Goal: Information Seeking & Learning: Learn about a topic

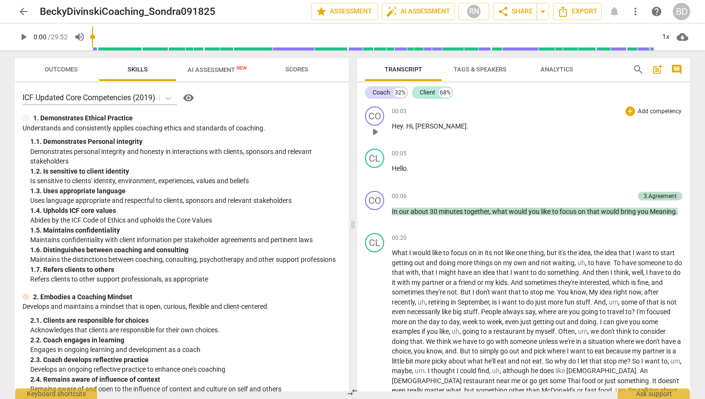
click at [377, 131] on span "play_arrow" at bounding box center [375, 132] width 12 height 12
click at [377, 117] on div "CO" at bounding box center [374, 115] width 19 height 19
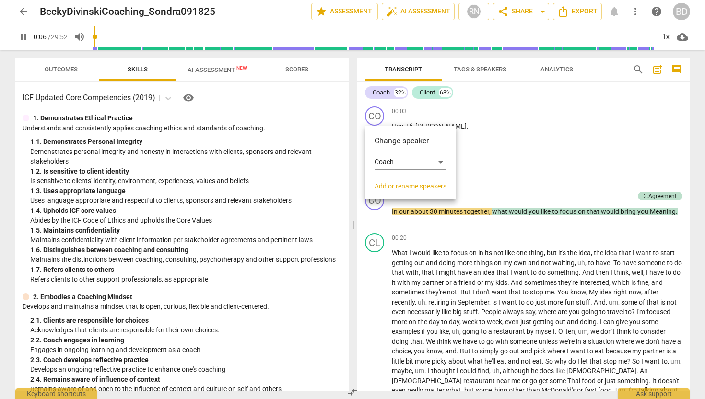
click at [377, 126] on div "Change speaker Coach Add or rename speakers" at bounding box center [410, 163] width 91 height 74
click at [479, 113] on div at bounding box center [352, 199] width 705 height 399
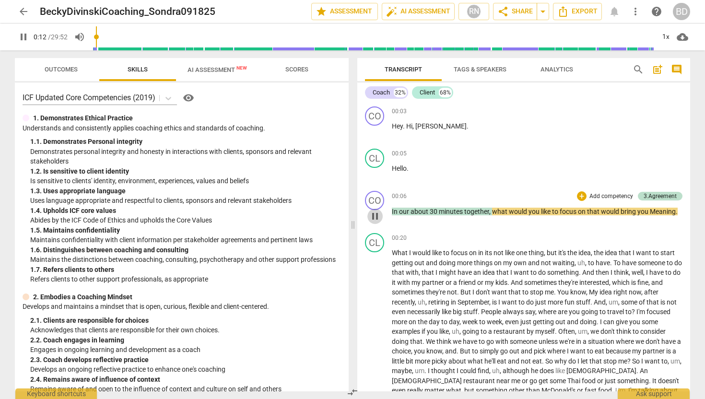
click at [376, 215] on span "pause" at bounding box center [375, 217] width 12 height 12
click at [376, 132] on span "play_arrow" at bounding box center [375, 132] width 12 height 12
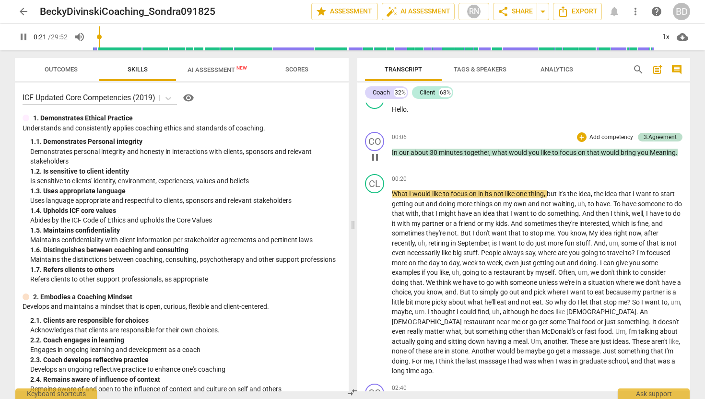
scroll to position [58, 0]
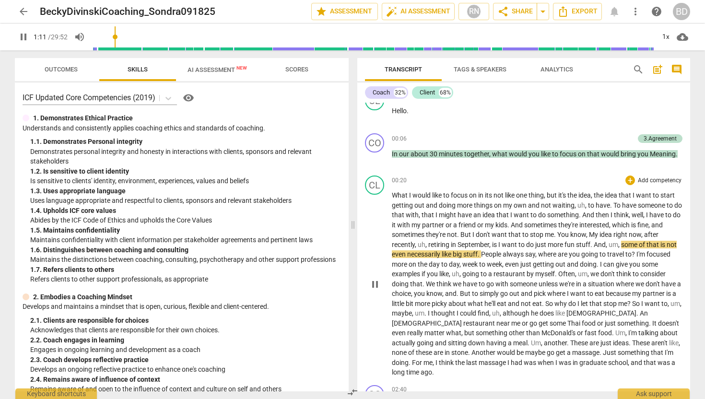
click at [527, 244] on span "do" at bounding box center [530, 245] width 9 height 8
type input "73"
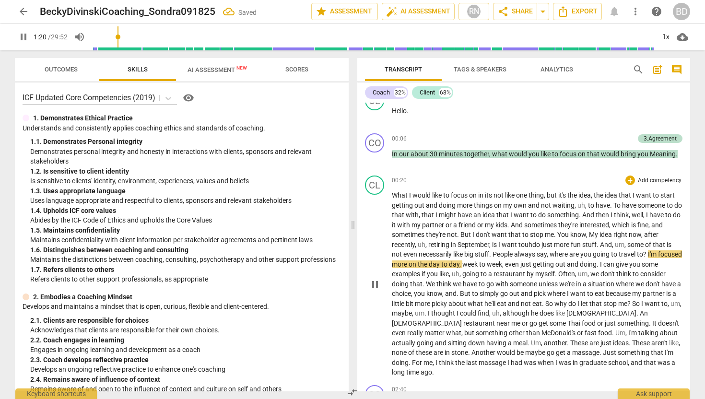
click at [428, 243] on span "," at bounding box center [426, 245] width 3 height 8
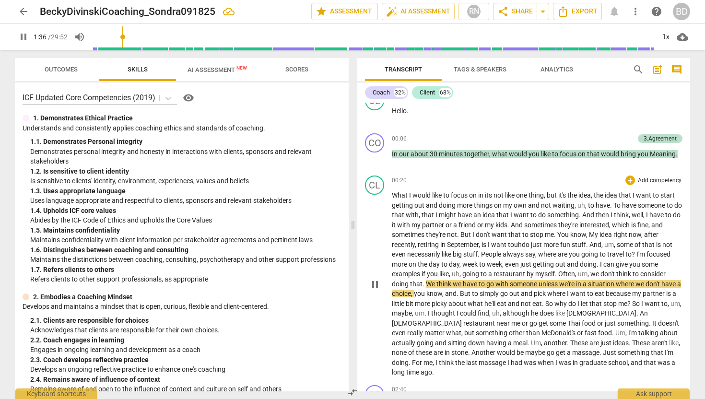
click at [592, 273] on span "we" at bounding box center [595, 274] width 10 height 8
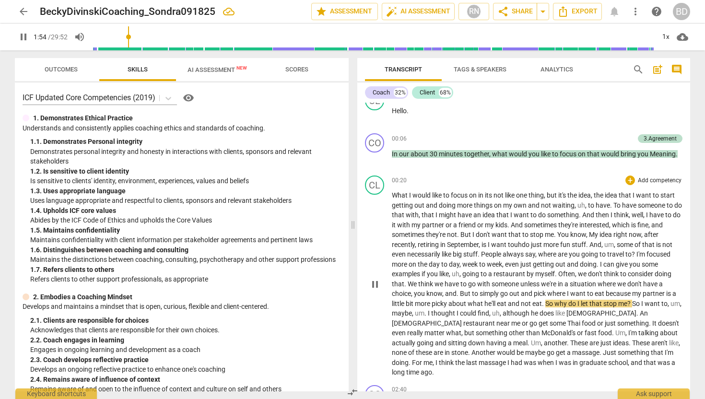
click at [447, 293] on span "and" at bounding box center [451, 294] width 12 height 8
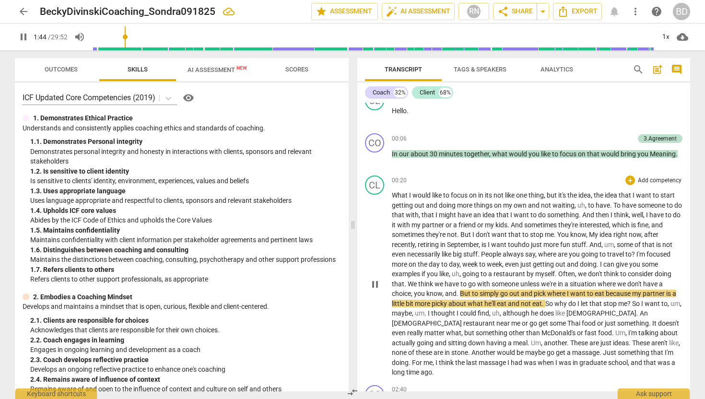
click at [464, 294] on span "But" at bounding box center [466, 294] width 12 height 8
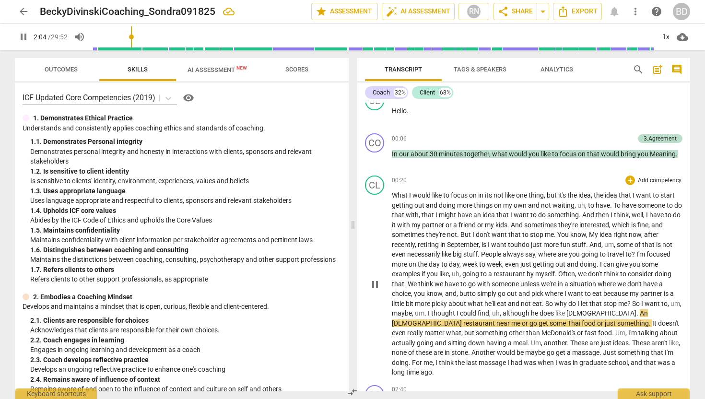
click at [464, 294] on span "ut" at bounding box center [466, 294] width 6 height 8
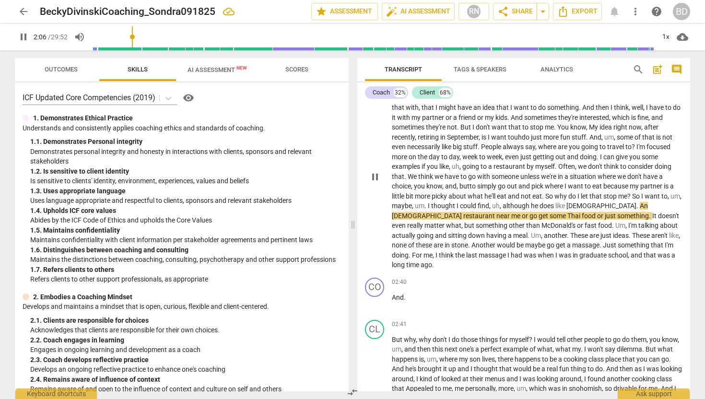
scroll to position [166, 0]
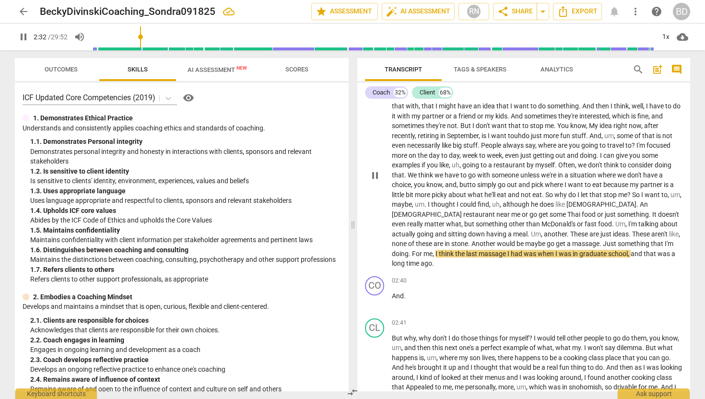
click at [424, 250] on span "For" at bounding box center [418, 254] width 12 height 8
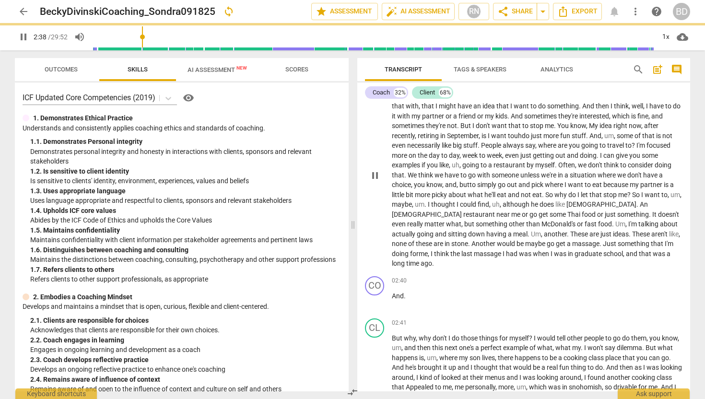
click at [431, 250] on span "," at bounding box center [429, 254] width 3 height 8
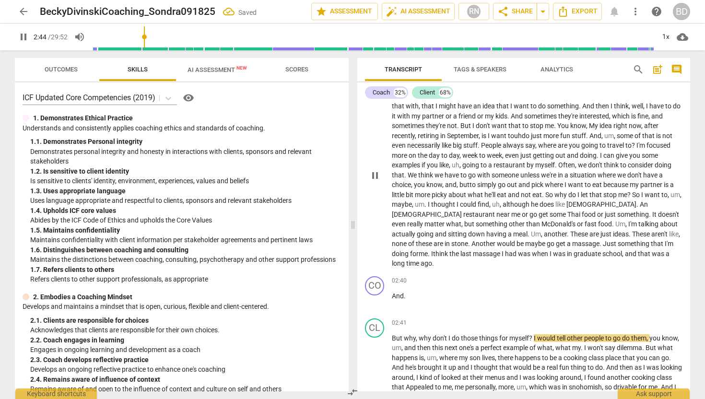
click at [374, 172] on span "pause" at bounding box center [375, 176] width 12 height 12
type input "165"
drag, startPoint x: 392, startPoint y: 285, endPoint x: 404, endPoint y: 287, distance: 12.1
click at [404, 291] on p "And ." at bounding box center [537, 296] width 291 height 10
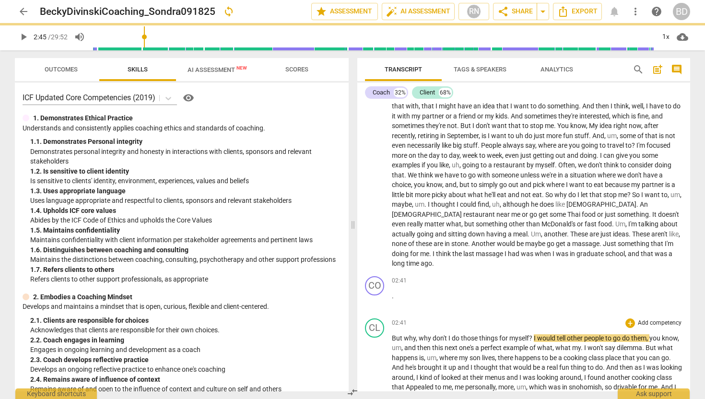
click at [391, 326] on div "CL play_arrow pause" at bounding box center [378, 389] width 27 height 143
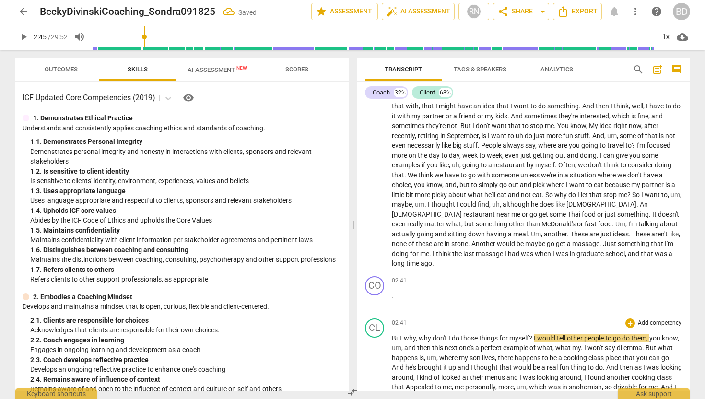
click at [392, 334] on span "But" at bounding box center [398, 338] width 12 height 8
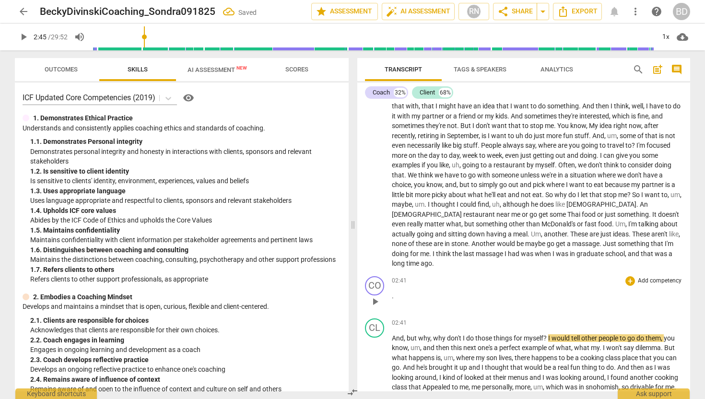
click at [397, 291] on p "." at bounding box center [537, 296] width 291 height 10
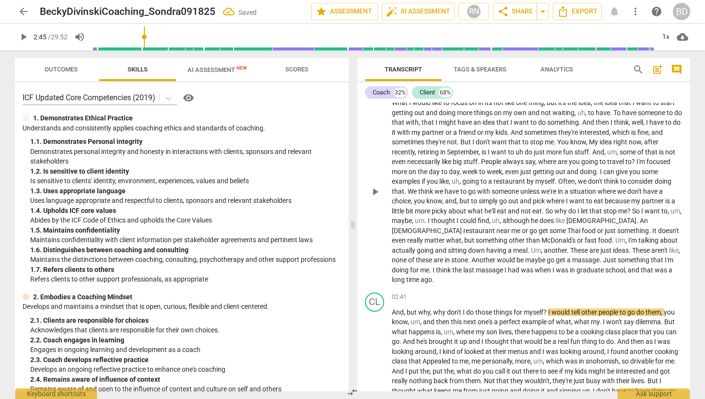
scroll to position [151, 0]
click at [392, 308] on span "And" at bounding box center [398, 312] width 12 height 8
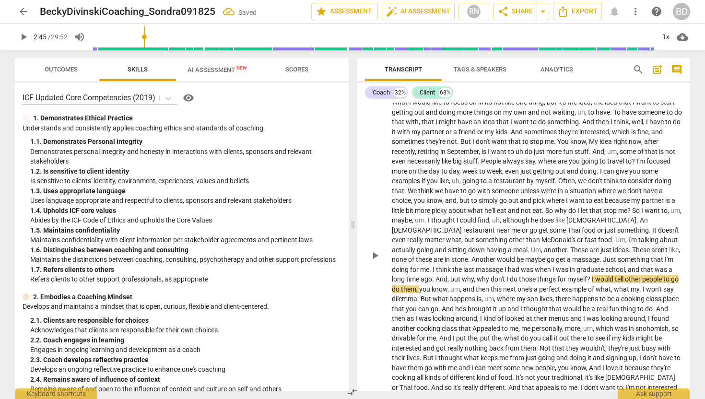
click at [447, 275] on span "And" at bounding box center [441, 279] width 12 height 8
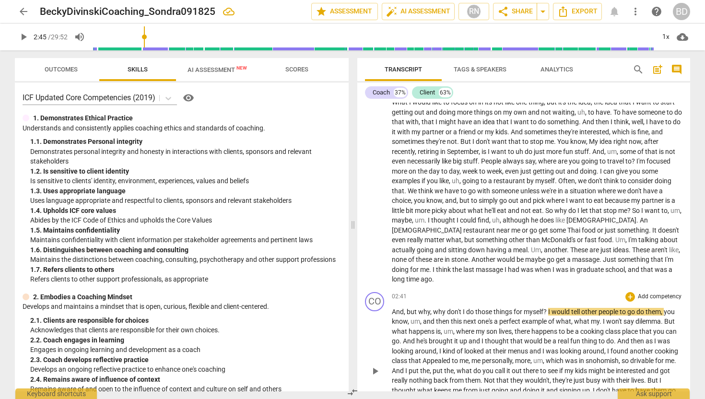
click at [392, 308] on span "And" at bounding box center [398, 312] width 12 height 8
click at [375, 365] on span "play_arrow" at bounding box center [375, 371] width 12 height 12
click at [392, 308] on span "And" at bounding box center [398, 312] width 12 height 8
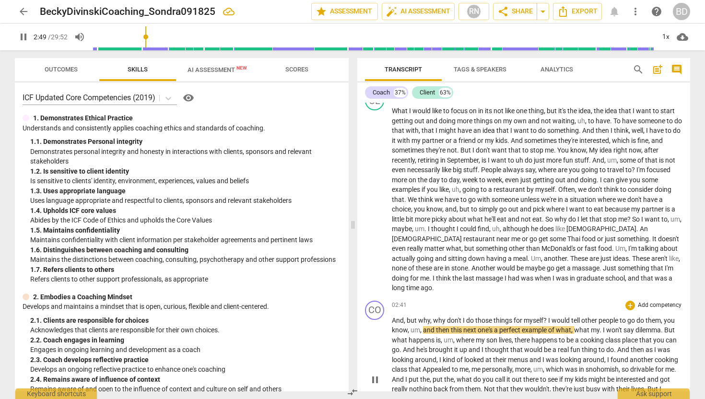
scroll to position [143, 0]
click at [393, 316] on span "And" at bounding box center [398, 320] width 12 height 8
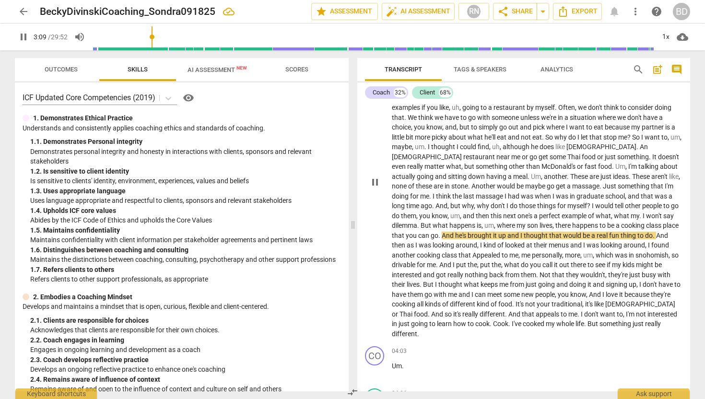
scroll to position [228, 0]
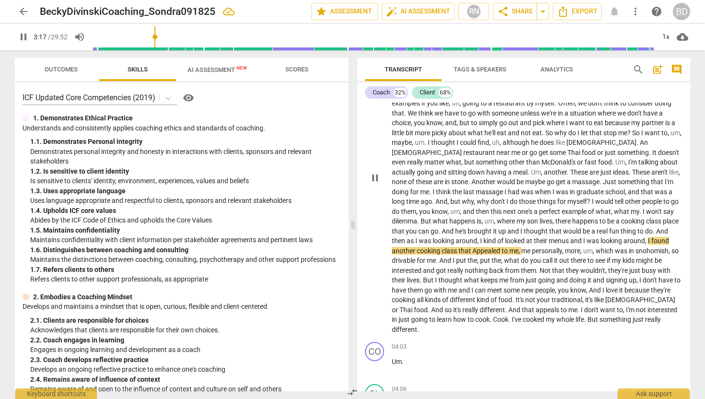
click at [472, 251] on span "Appealed" at bounding box center [486, 251] width 29 height 8
type input "199"
click at [634, 251] on span "snohomish" at bounding box center [650, 251] width 33 height 8
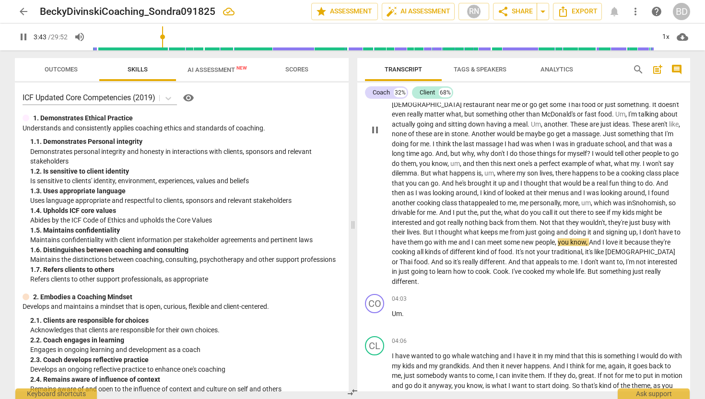
scroll to position [280, 0]
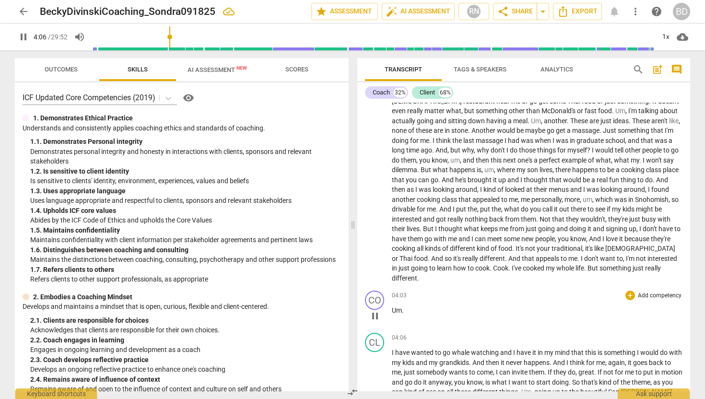
click at [392, 306] on span "Um" at bounding box center [397, 310] width 10 height 8
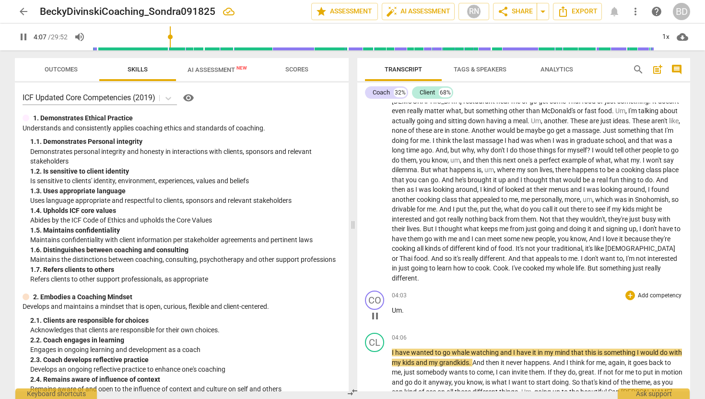
scroll to position [247, 0]
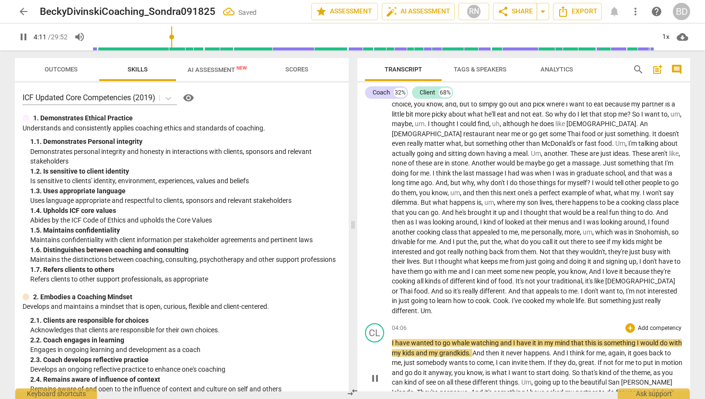
click at [390, 341] on div "CL play_arrow pause" at bounding box center [378, 370] width 27 height 94
click at [392, 340] on span "I" at bounding box center [393, 343] width 3 height 8
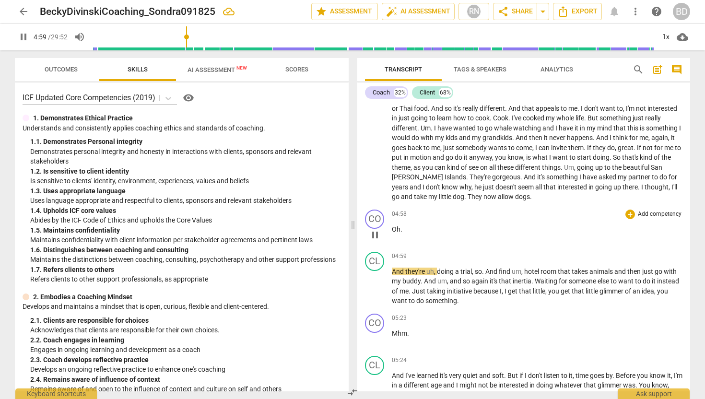
scroll to position [433, 0]
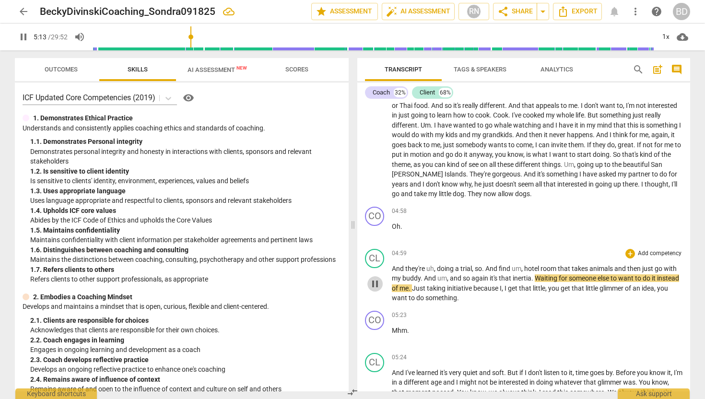
click at [379, 283] on span "pause" at bounding box center [375, 284] width 12 height 12
click at [377, 283] on span "play_arrow" at bounding box center [375, 284] width 12 height 12
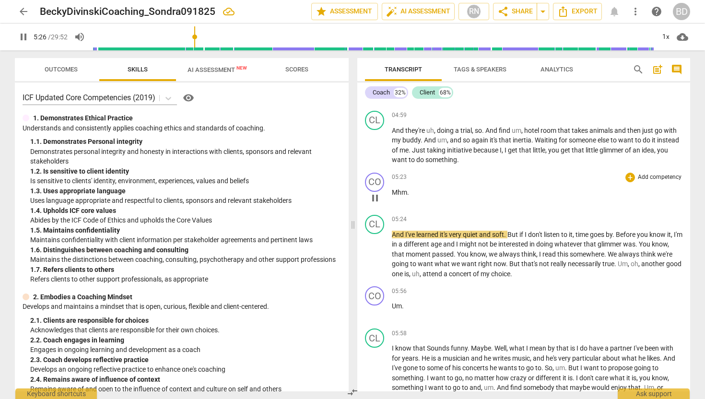
scroll to position [572, 0]
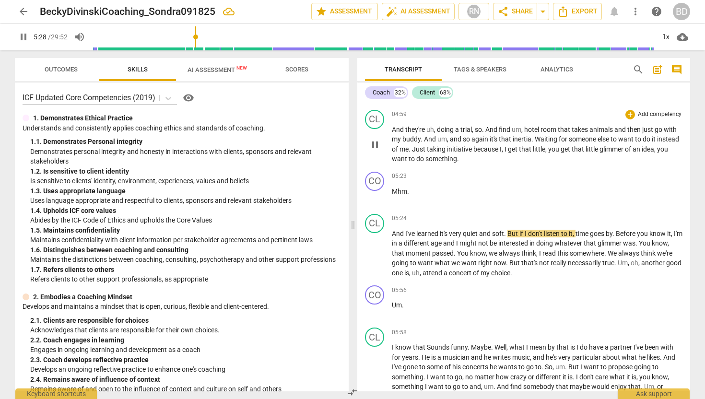
click at [457, 159] on span "something" at bounding box center [441, 159] width 32 height 8
click at [453, 159] on span "something" at bounding box center [441, 159] width 32 height 8
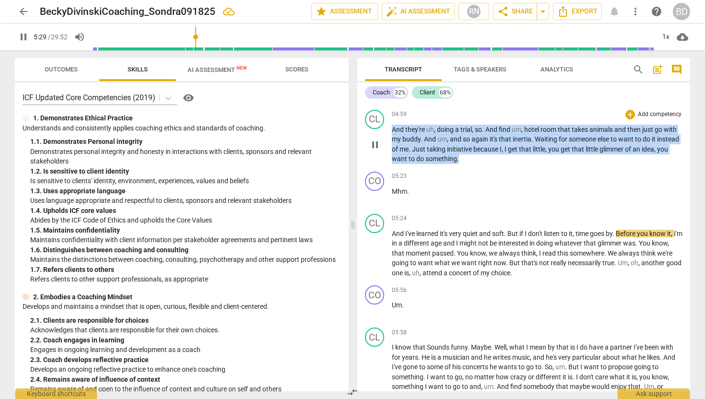
click at [453, 159] on span "something" at bounding box center [441, 159] width 32 height 8
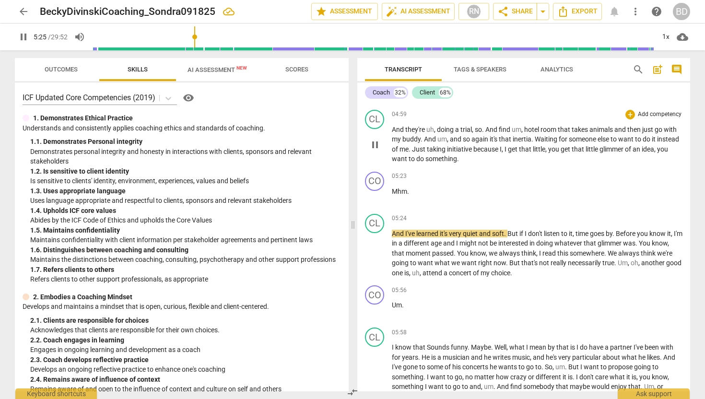
click at [657, 153] on span "you" at bounding box center [662, 149] width 11 height 8
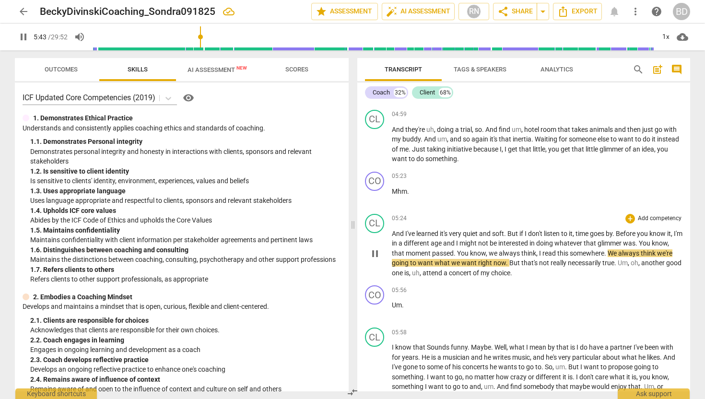
click at [489, 253] on span "," at bounding box center [487, 253] width 3 height 8
type input "344"
click at [498, 251] on span "We" at bounding box center [493, 253] width 9 height 8
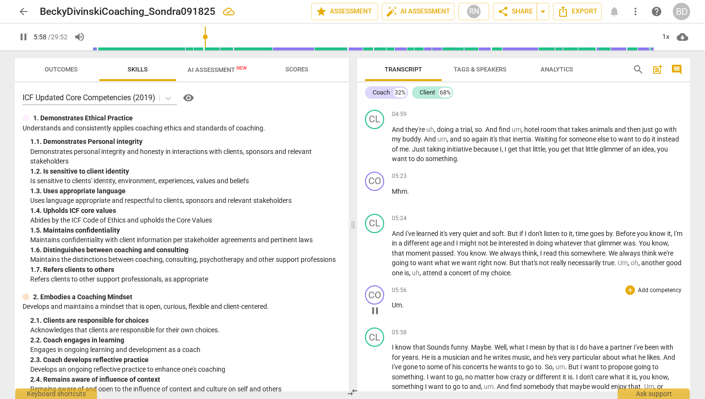
click at [392, 304] on span "Um" at bounding box center [397, 305] width 10 height 8
drag, startPoint x: 392, startPoint y: 304, endPoint x: 404, endPoint y: 305, distance: 12.1
click at [404, 305] on p "Um ." at bounding box center [537, 305] width 291 height 10
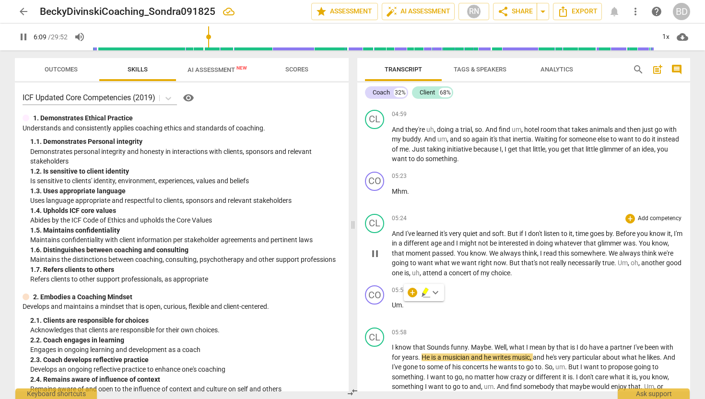
click at [500, 253] on span "We" at bounding box center [494, 253] width 11 height 8
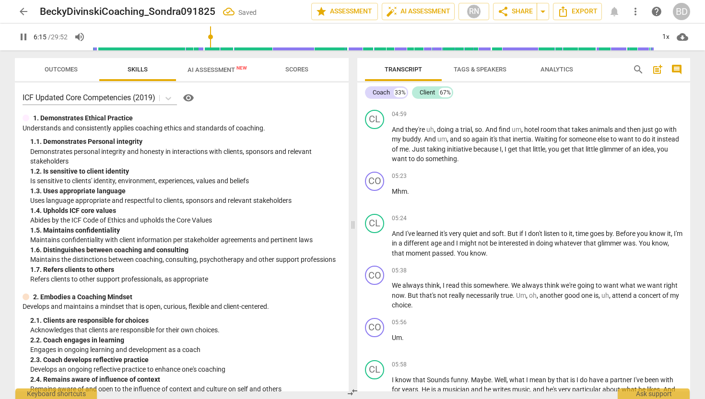
scroll to position [864, 0]
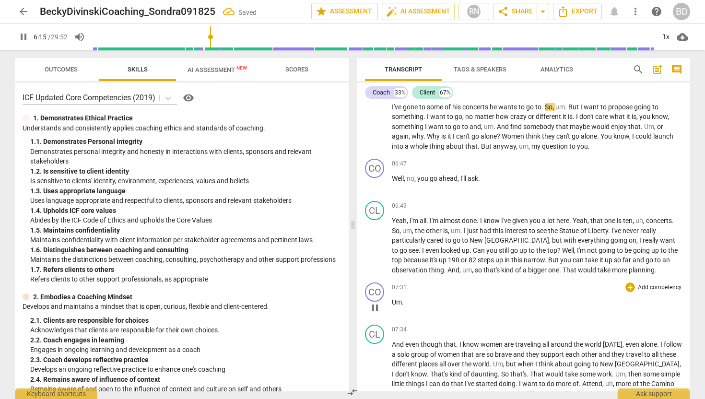
click at [392, 284] on span "07:31" at bounding box center [399, 287] width 15 height 8
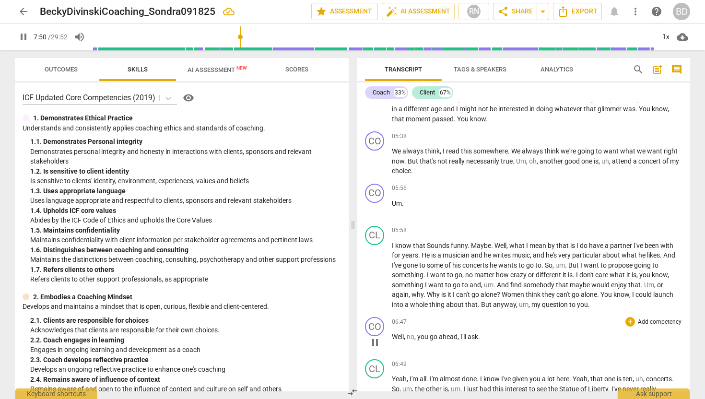
scroll to position [711, 0]
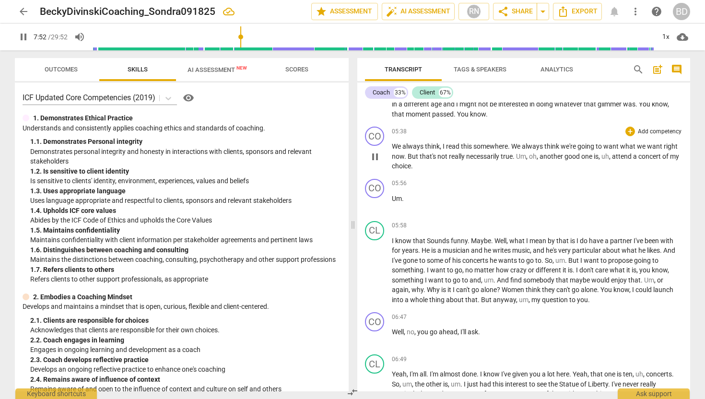
click at [517, 149] on span "We" at bounding box center [516, 146] width 11 height 8
click at [513, 146] on span "We" at bounding box center [516, 146] width 11 height 8
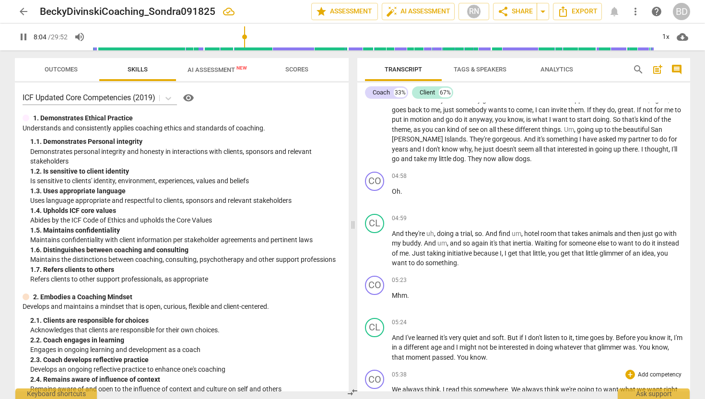
scroll to position [469, 0]
click at [424, 244] on span "And" at bounding box center [430, 242] width 13 height 8
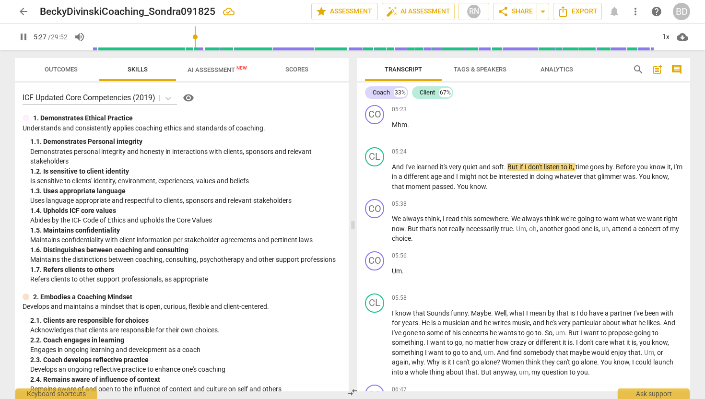
scroll to position [639, 0]
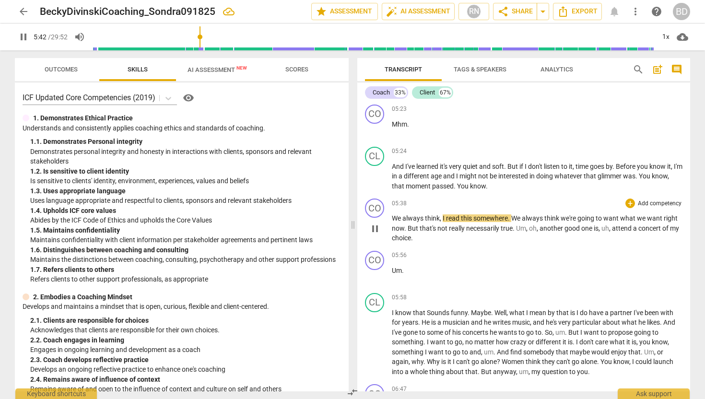
click at [393, 216] on span "We" at bounding box center [397, 218] width 11 height 8
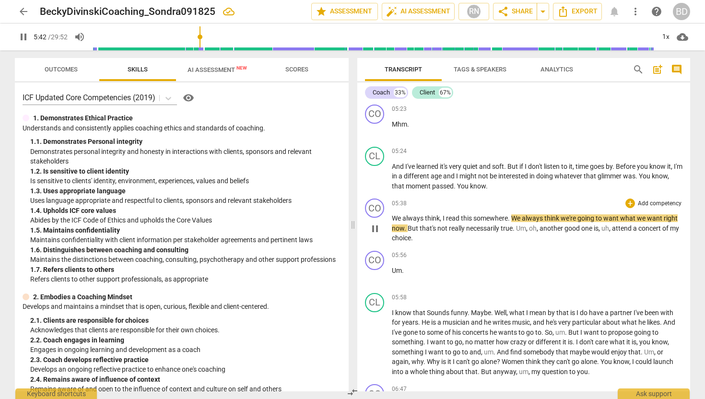
click at [392, 216] on span "We" at bounding box center [397, 218] width 11 height 8
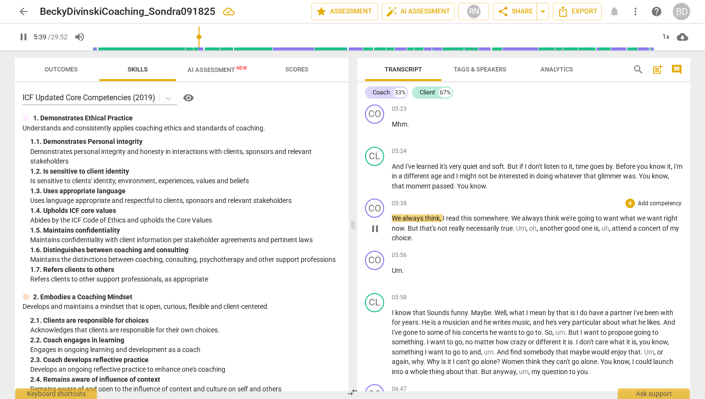
click at [392, 216] on span "We" at bounding box center [397, 218] width 11 height 8
click at [377, 227] on span "pause" at bounding box center [375, 229] width 12 height 12
type input "340"
click at [392, 217] on span "We" at bounding box center [397, 218] width 11 height 8
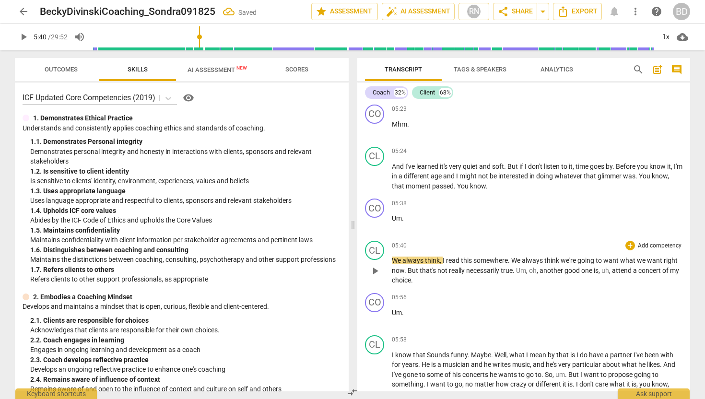
click at [392, 261] on span "We" at bounding box center [397, 261] width 11 height 8
click at [393, 260] on span "We" at bounding box center [397, 261] width 11 height 8
click at [375, 273] on span "play_arrow" at bounding box center [375, 271] width 12 height 12
click at [412, 271] on span "But" at bounding box center [414, 271] width 12 height 8
type input "349"
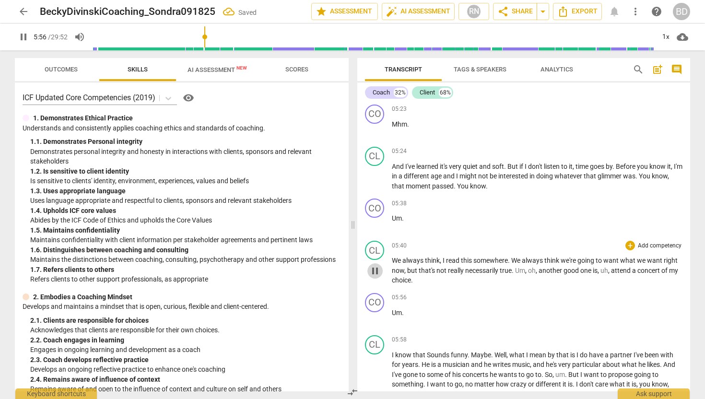
click at [376, 273] on span "pause" at bounding box center [375, 271] width 12 height 12
click at [392, 312] on span "Um" at bounding box center [397, 313] width 10 height 8
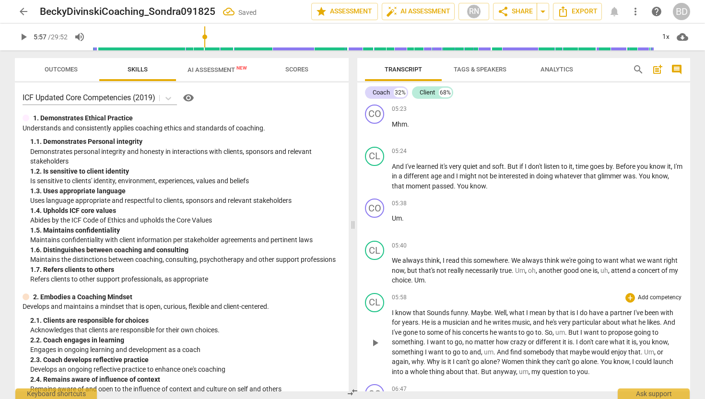
click at [392, 312] on span "I" at bounding box center [393, 313] width 3 height 8
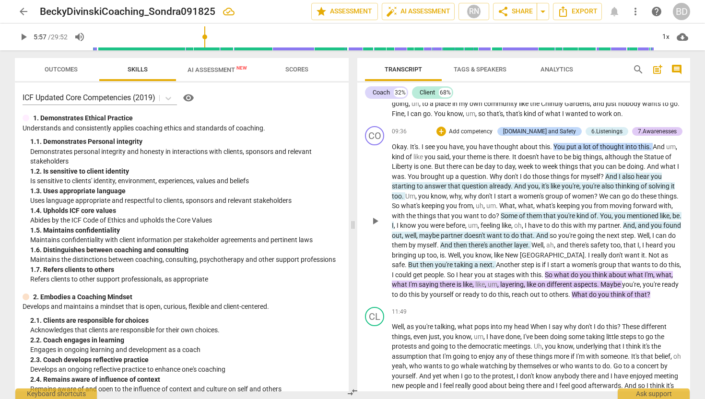
scroll to position [1221, 0]
click at [392, 145] on span "Okay" at bounding box center [399, 146] width 15 height 8
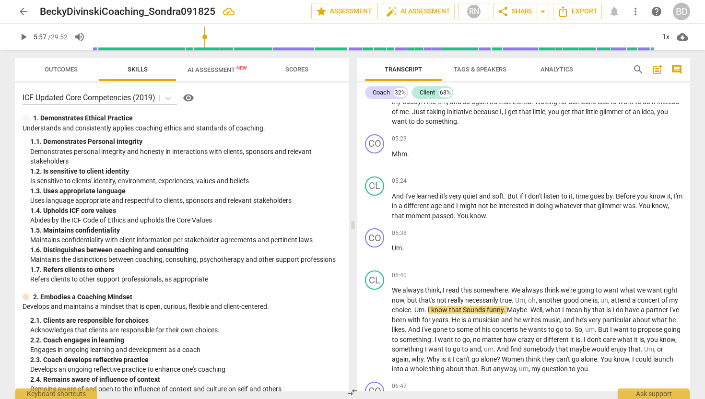
scroll to position [608, 0]
click at [392, 197] on span "And" at bounding box center [398, 197] width 13 height 8
click at [377, 209] on span "play_arrow" at bounding box center [375, 208] width 12 height 12
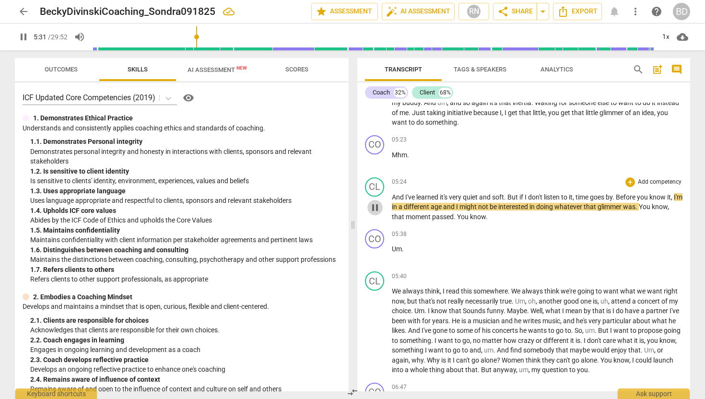
click at [377, 209] on span "pause" at bounding box center [375, 208] width 12 height 12
click at [376, 209] on span "play_arrow" at bounding box center [375, 208] width 12 height 12
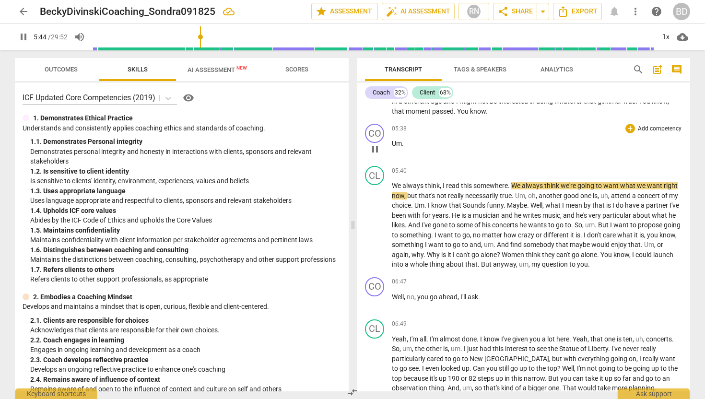
scroll to position [718, 0]
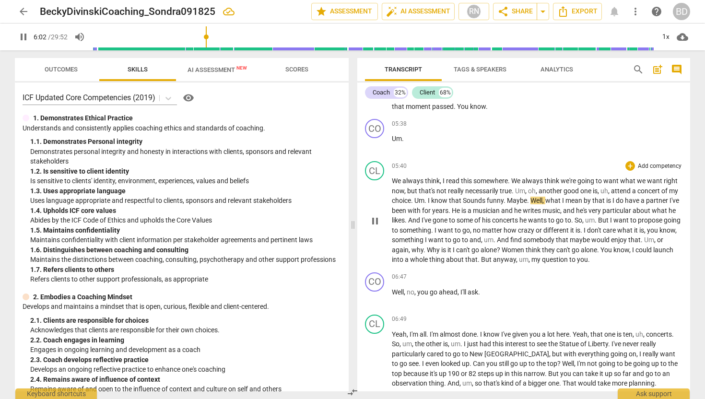
click at [478, 199] on span "Sounds" at bounding box center [475, 201] width 24 height 8
type input "363"
click at [435, 230] on span "." at bounding box center [432, 230] width 3 height 8
click at [510, 240] on span "And" at bounding box center [503, 240] width 13 height 8
click at [500, 239] on span "um, a" at bounding box center [492, 240] width 16 height 8
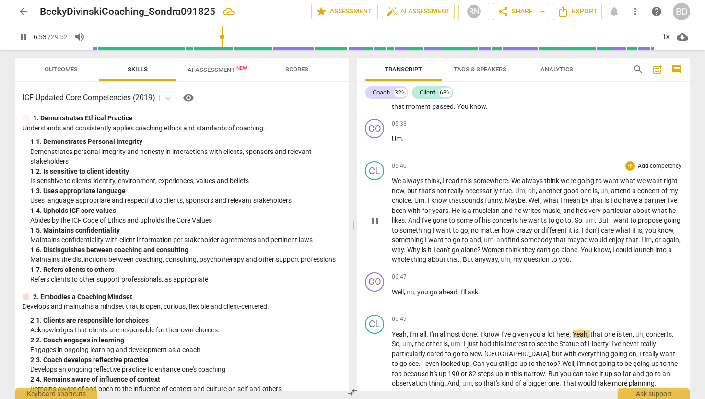
click at [500, 239] on span "um, a" at bounding box center [492, 240] width 16 height 8
click at [513, 260] on span "," at bounding box center [511, 260] width 3 height 8
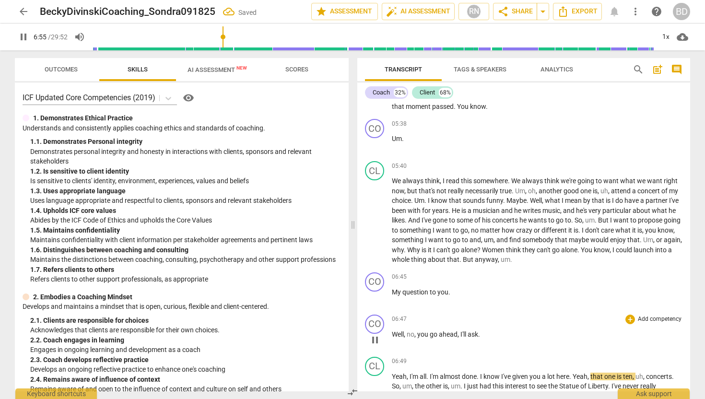
click at [393, 333] on span "Well" at bounding box center [398, 334] width 12 height 8
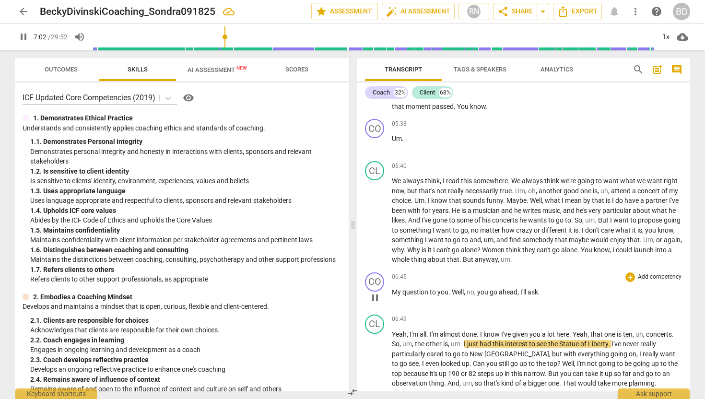
click at [392, 293] on span "My" at bounding box center [397, 292] width 11 height 8
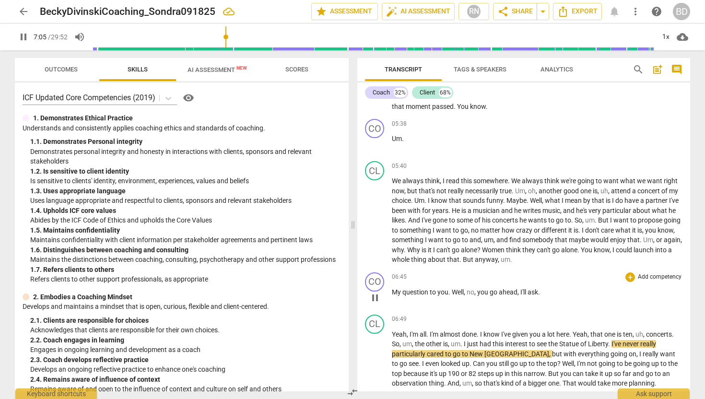
click at [392, 293] on span "My" at bounding box center [397, 292] width 11 height 8
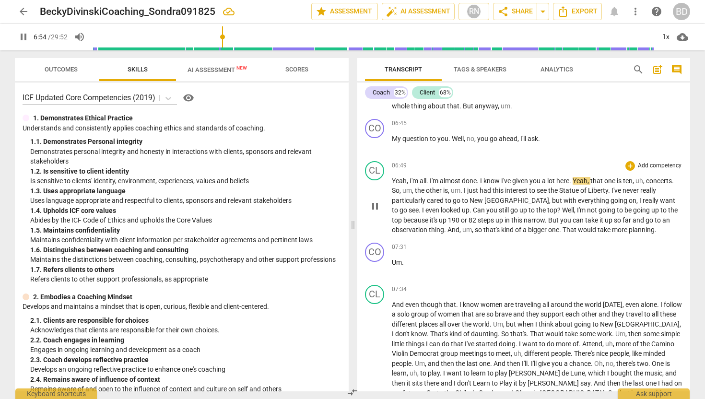
scroll to position [880, 0]
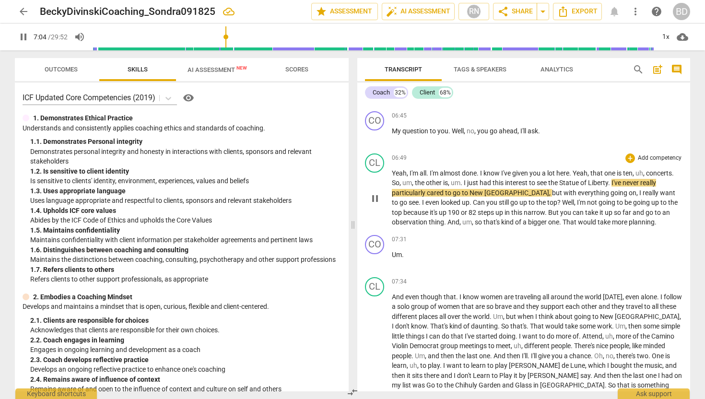
click at [635, 172] on span "," at bounding box center [634, 173] width 3 height 8
type input "426"
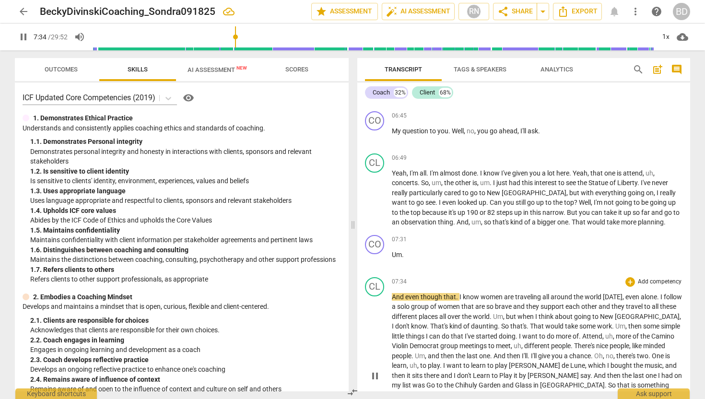
click at [406, 295] on span "even" at bounding box center [412, 297] width 15 height 8
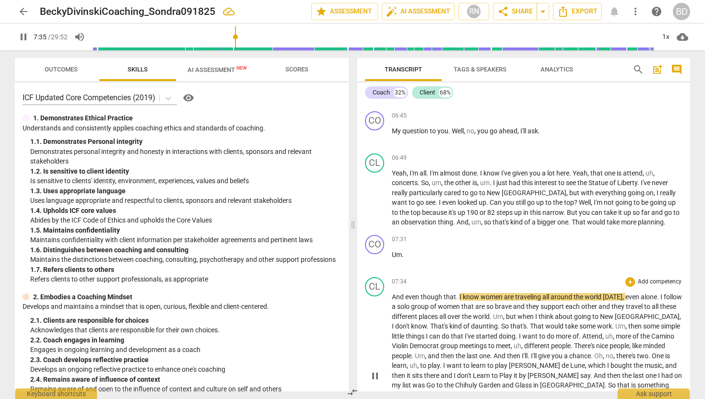
click at [406, 295] on span "even" at bounding box center [412, 297] width 15 height 8
click at [658, 223] on p "Yeah , I'm all . I'm almost done . I know I've given you a lot here . Yeah , th…" at bounding box center [537, 197] width 291 height 59
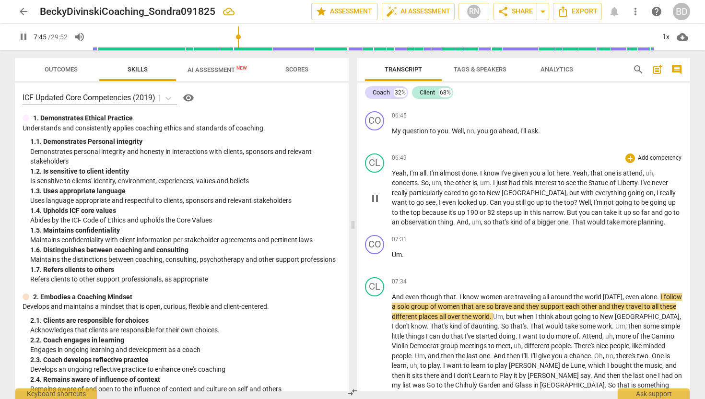
click at [572, 222] on span "That" at bounding box center [579, 222] width 15 height 8
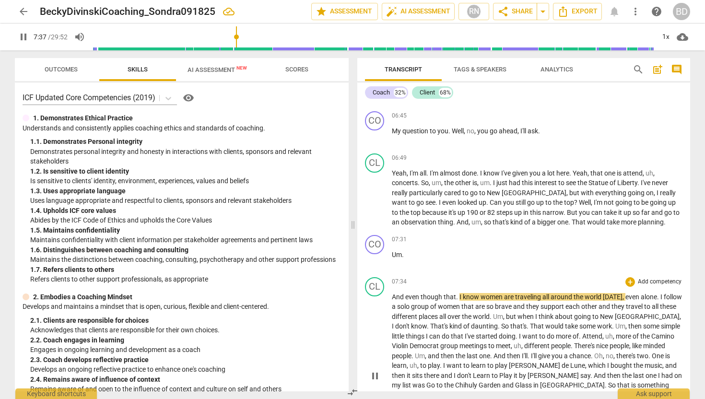
click at [392, 295] on span "And" at bounding box center [398, 297] width 13 height 8
type input "456"
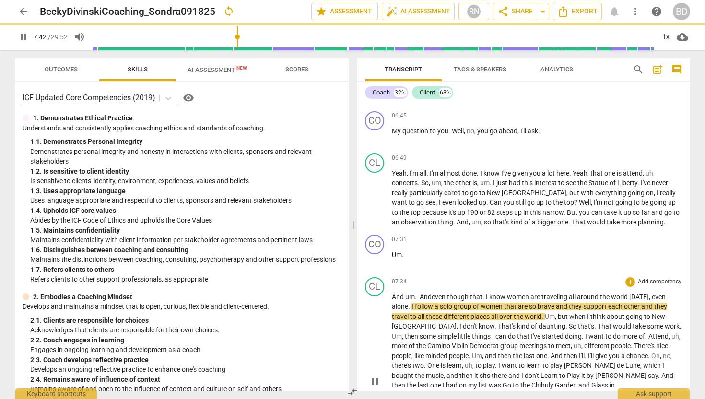
click at [422, 296] on span "And um. And" at bounding box center [412, 297] width 40 height 8
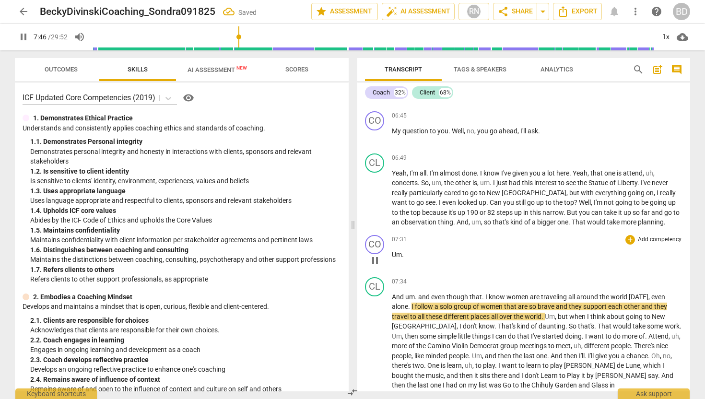
click at [405, 255] on p "Um ." at bounding box center [537, 255] width 291 height 10
type input "467"
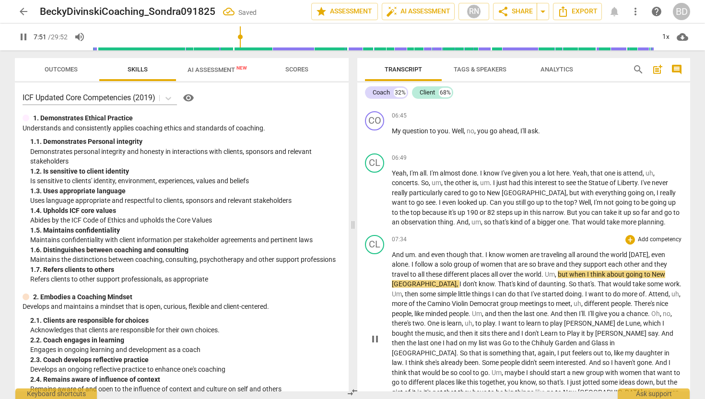
click at [392, 254] on span "And" at bounding box center [398, 255] width 13 height 8
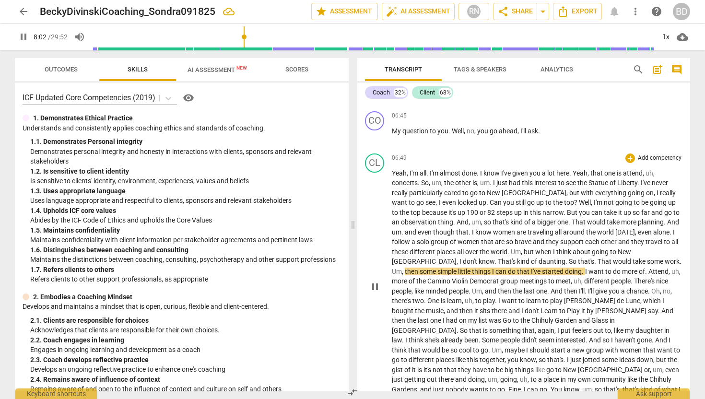
click at [406, 231] on span "and" at bounding box center [411, 232] width 13 height 8
type input "483"
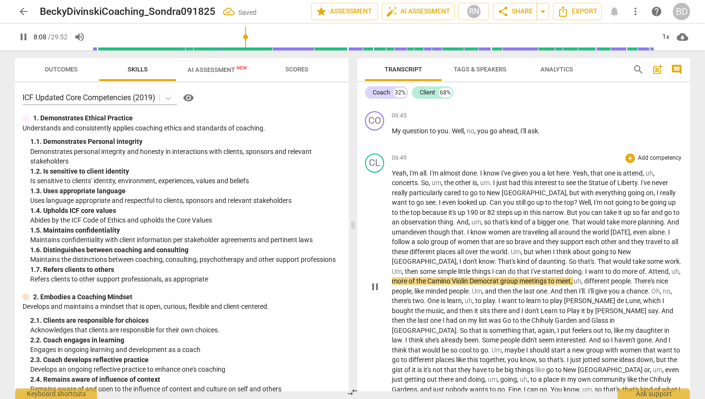
click at [457, 222] on span "And" at bounding box center [463, 222] width 12 height 8
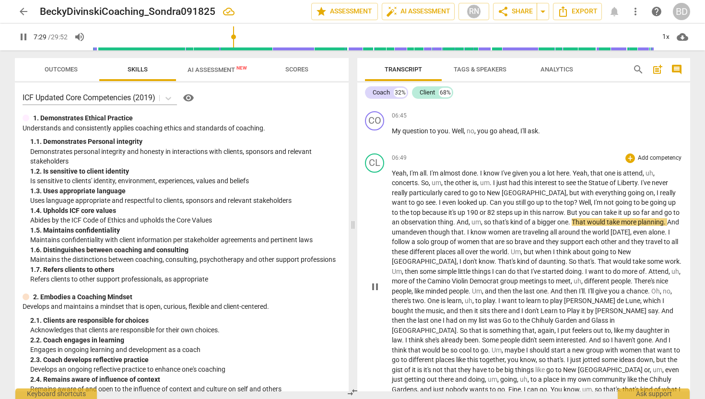
click at [484, 222] on span "so" at bounding box center [488, 222] width 9 height 8
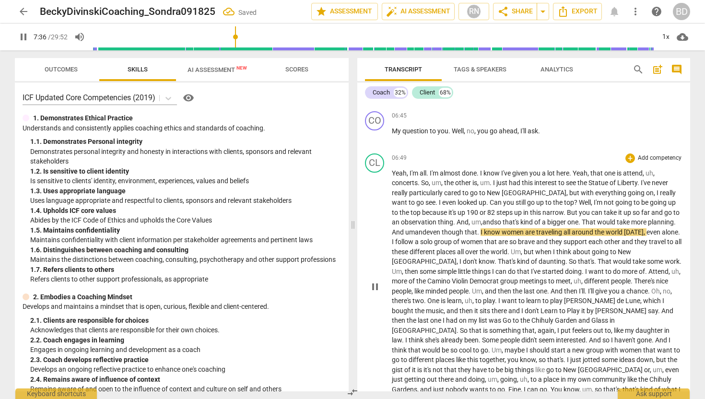
click at [582, 222] on span "That" at bounding box center [589, 222] width 15 height 8
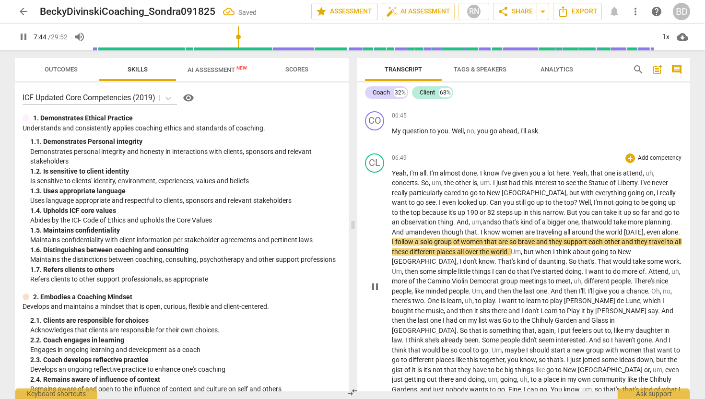
click at [671, 223] on span "." at bounding box center [672, 222] width 2 height 8
click at [671, 222] on span "." at bounding box center [672, 222] width 2 height 8
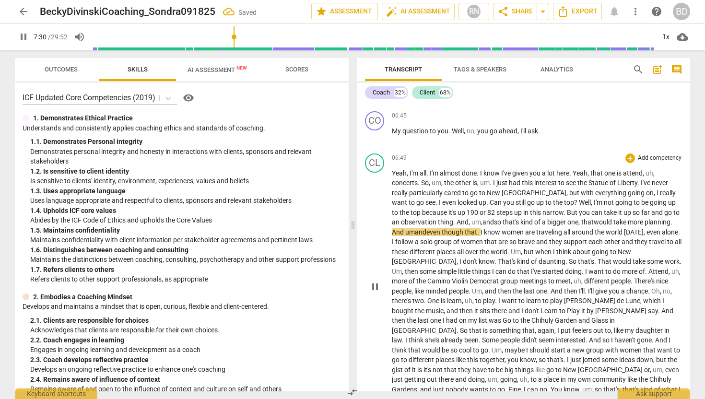
click at [671, 222] on span "." at bounding box center [672, 222] width 2 height 8
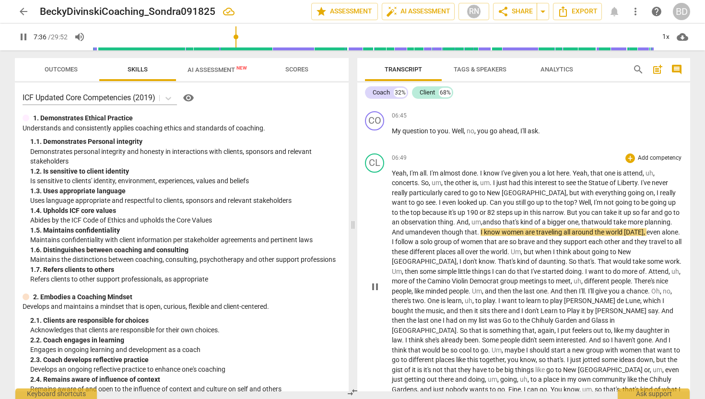
click at [483, 231] on span "I" at bounding box center [482, 232] width 3 height 8
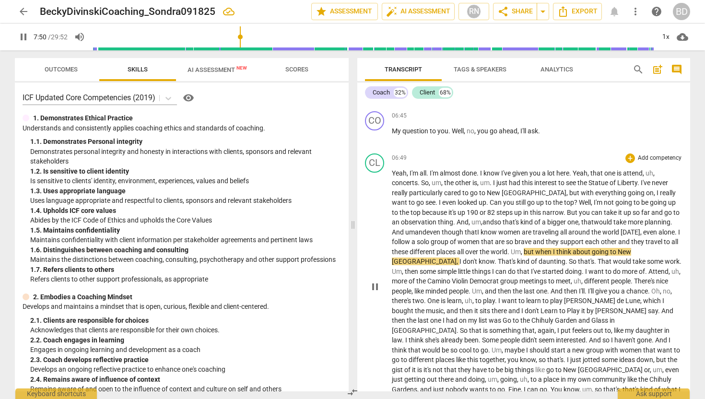
click at [677, 232] on span "." at bounding box center [676, 232] width 3 height 8
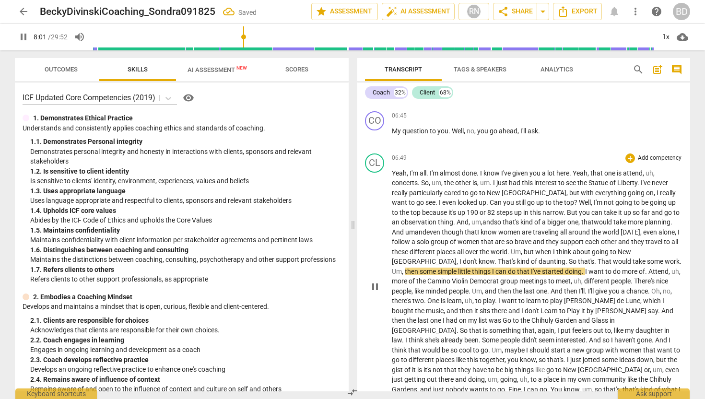
click at [511, 250] on span "." at bounding box center [508, 252] width 3 height 8
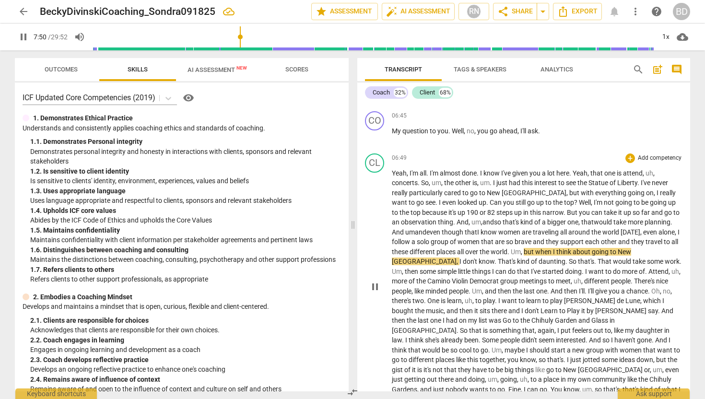
click at [521, 250] on span "Um" at bounding box center [516, 252] width 10 height 8
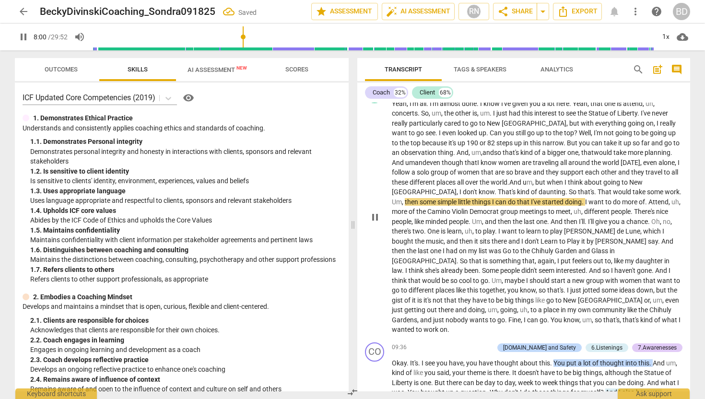
scroll to position [950, 0]
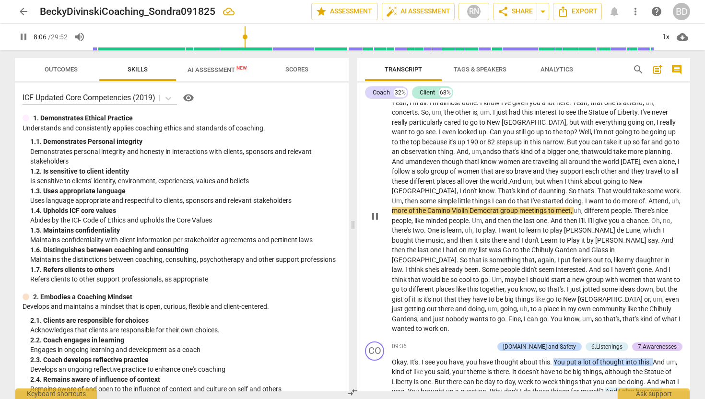
click at [582, 201] on span "." at bounding box center [583, 201] width 3 height 8
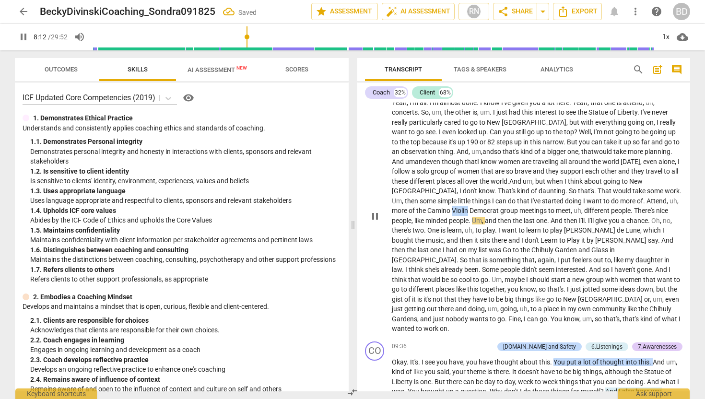
drag, startPoint x: 428, startPoint y: 209, endPoint x: 443, endPoint y: 209, distance: 14.4
click at [452, 209] on span "Violin" at bounding box center [461, 211] width 18 height 8
click at [581, 239] on span "it" at bounding box center [583, 240] width 5 height 8
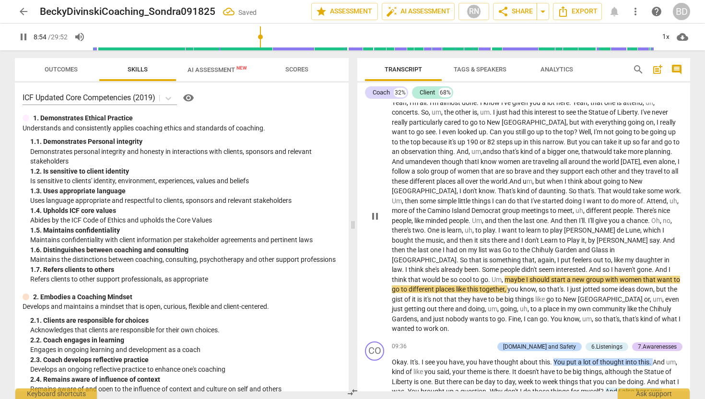
click at [374, 211] on span "pause" at bounding box center [375, 217] width 12 height 12
type input "535"
click at [541, 240] on span "Learn" at bounding box center [550, 240] width 19 height 8
click at [563, 238] on span "Play" at bounding box center [570, 240] width 14 height 8
drag, startPoint x: 499, startPoint y: 239, endPoint x: 526, endPoint y: 239, distance: 27.3
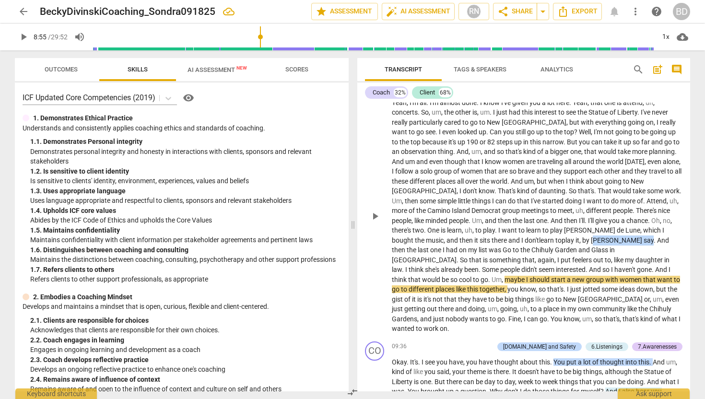
click at [526, 239] on p "Yeah , I'm all . I'm almost done . I know I've given you a lot here . Yeah , th…" at bounding box center [537, 216] width 291 height 236
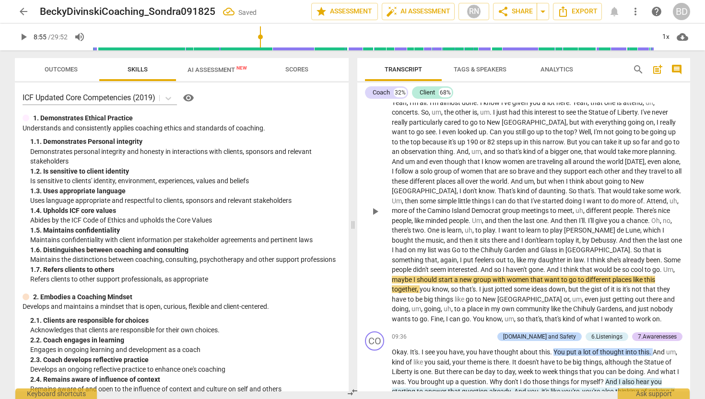
click at [462, 246] on span "Go" at bounding box center [457, 250] width 10 height 8
click at [454, 246] on span "was g" at bounding box center [446, 250] width 16 height 8
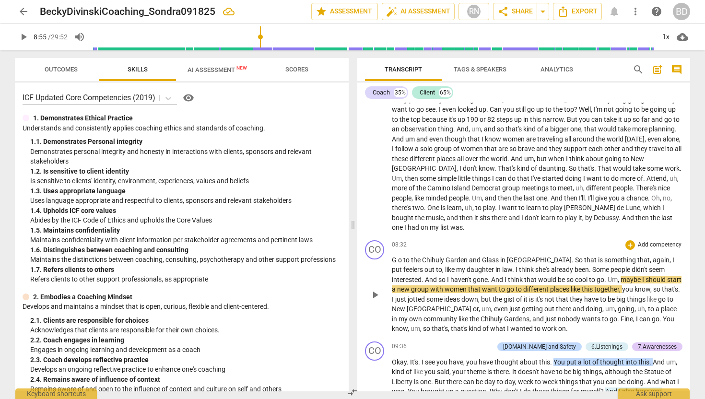
click at [392, 256] on span "G" at bounding box center [395, 260] width 6 height 8
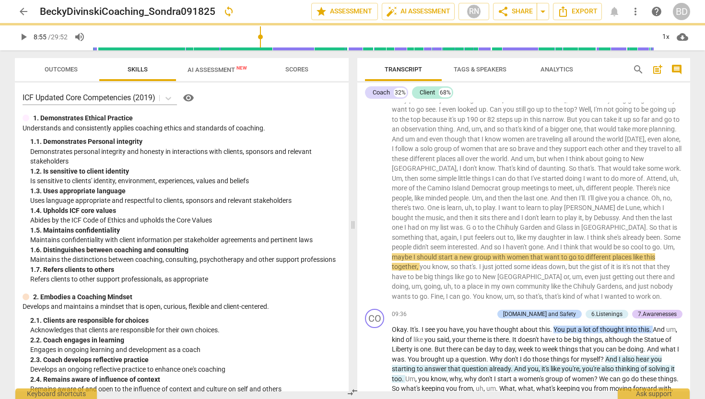
scroll to position [950, 0]
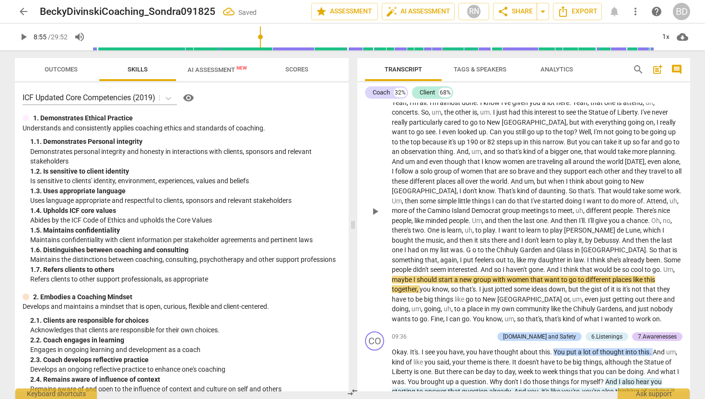
click at [472, 246] on span "G" at bounding box center [469, 250] width 6 height 8
click at [471, 246] on span "G" at bounding box center [468, 250] width 5 height 8
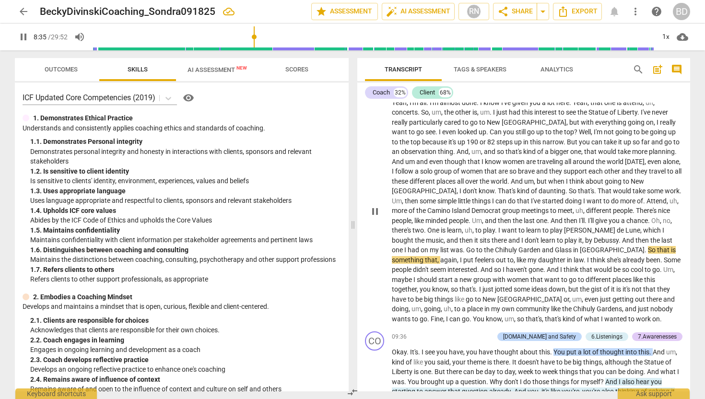
click at [495, 250] on span "Chihuly" at bounding box center [507, 250] width 24 height 8
click at [376, 210] on span "pause" at bounding box center [375, 212] width 12 height 12
click at [622, 240] on span "And" at bounding box center [628, 240] width 13 height 8
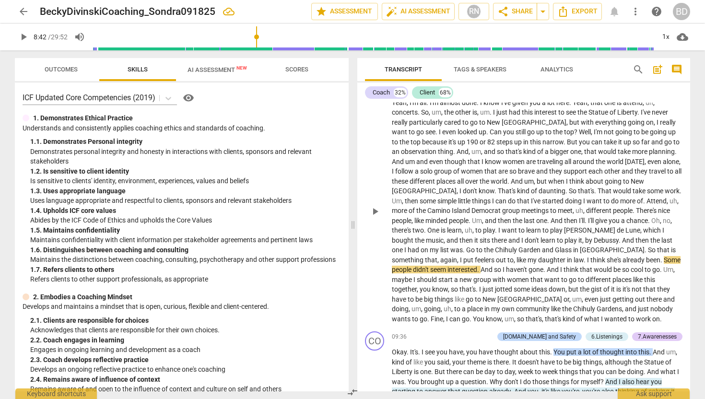
click at [622, 239] on span "And" at bounding box center [628, 240] width 13 height 8
click at [476, 246] on span "Go" at bounding box center [471, 250] width 10 height 8
type input "517"
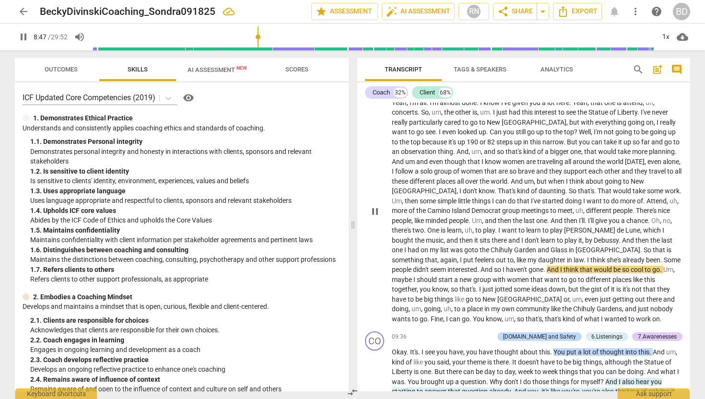
click at [494, 266] on span "And" at bounding box center [487, 270] width 13 height 8
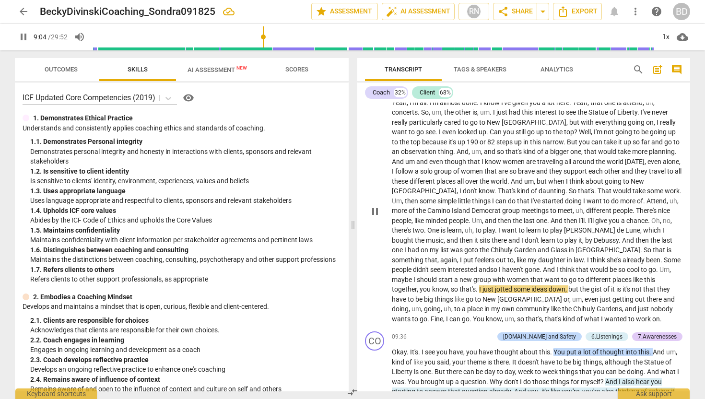
click at [451, 285] on span "," at bounding box center [449, 289] width 3 height 8
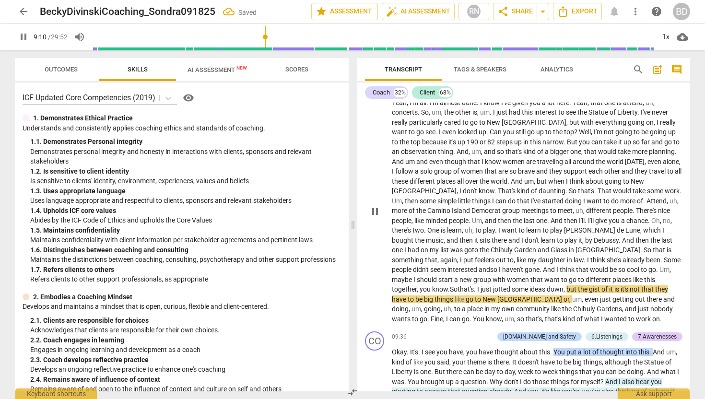
click at [477, 285] on span "." at bounding box center [475, 289] width 3 height 8
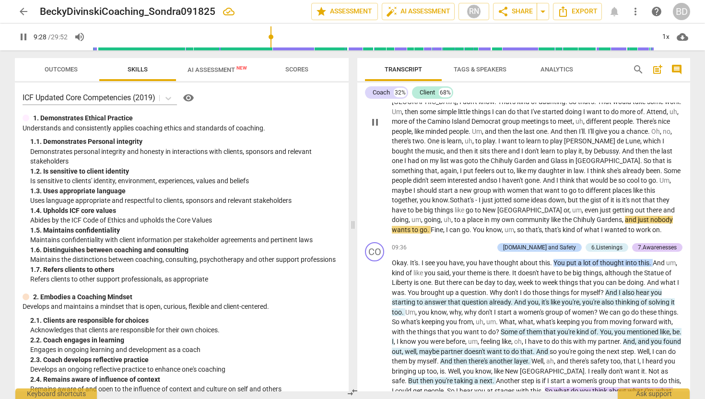
scroll to position [1042, 0]
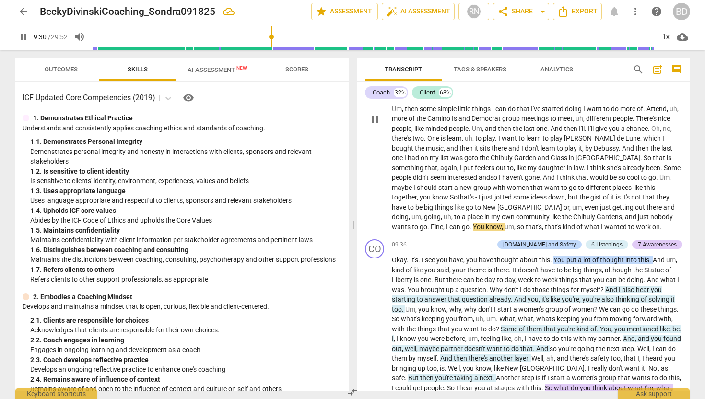
click at [443, 223] on span "Fine" at bounding box center [437, 227] width 12 height 8
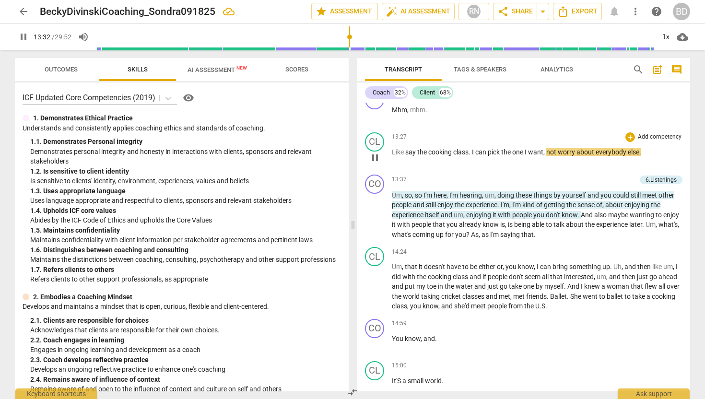
scroll to position [1531, 0]
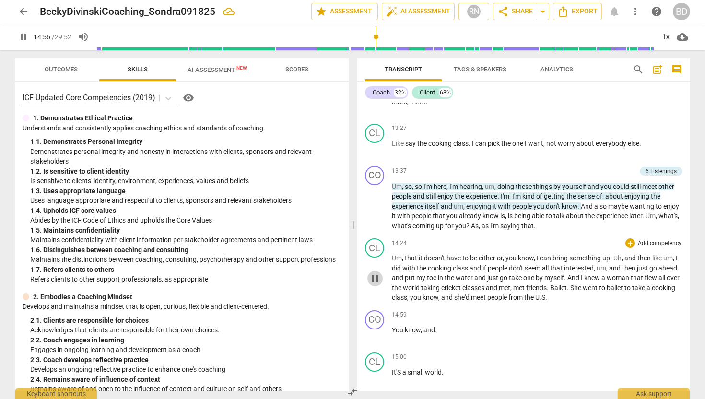
click at [375, 275] on span "pause" at bounding box center [375, 279] width 12 height 12
type input "897"
click at [570, 287] on span "." at bounding box center [568, 288] width 3 height 8
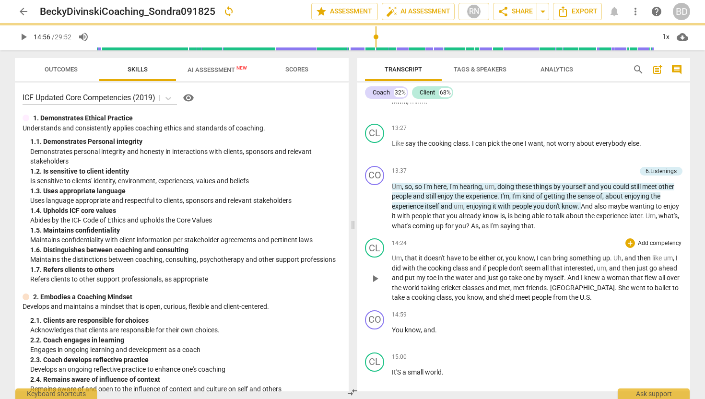
click at [655, 287] on span "ballet" at bounding box center [664, 288] width 18 height 8
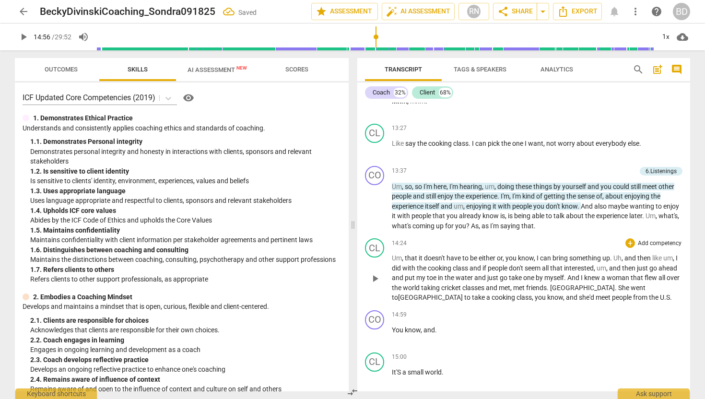
click at [618, 286] on span "She" at bounding box center [624, 288] width 12 height 8
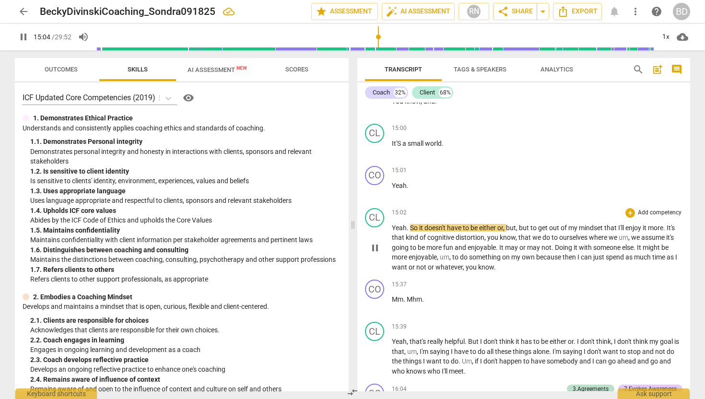
scroll to position [1747, 0]
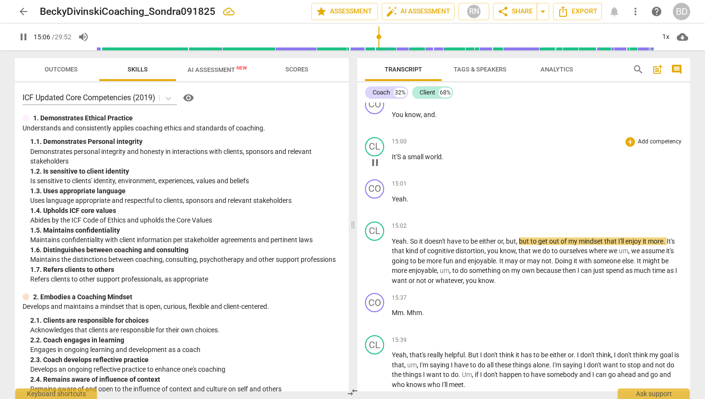
click at [392, 155] on span "It'S" at bounding box center [397, 157] width 11 height 8
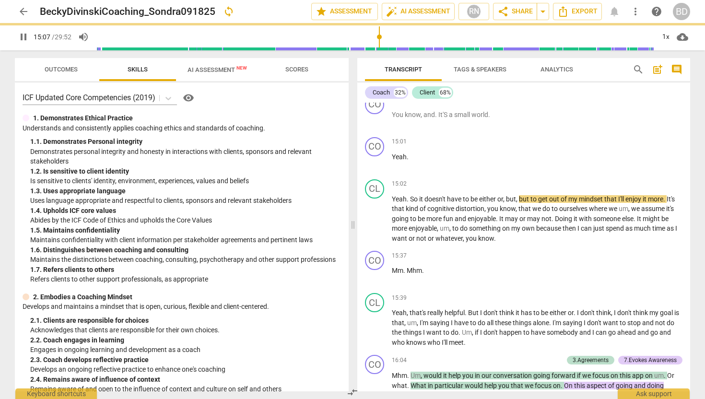
scroll to position [1705, 0]
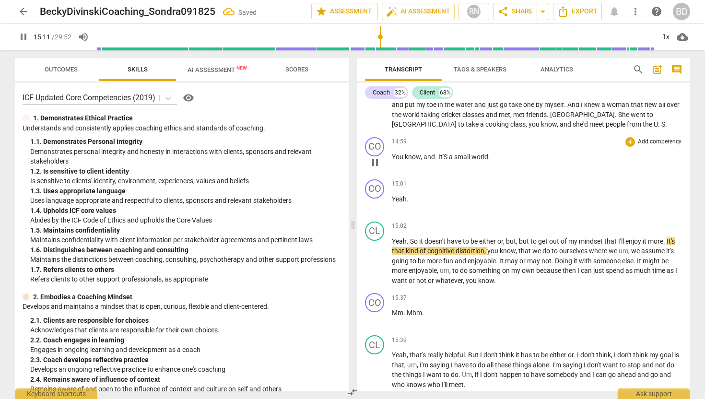
click at [393, 155] on span "You" at bounding box center [398, 157] width 13 height 8
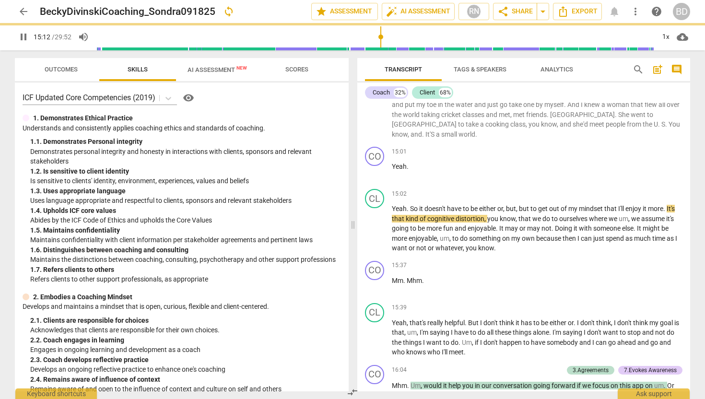
scroll to position [1662, 0]
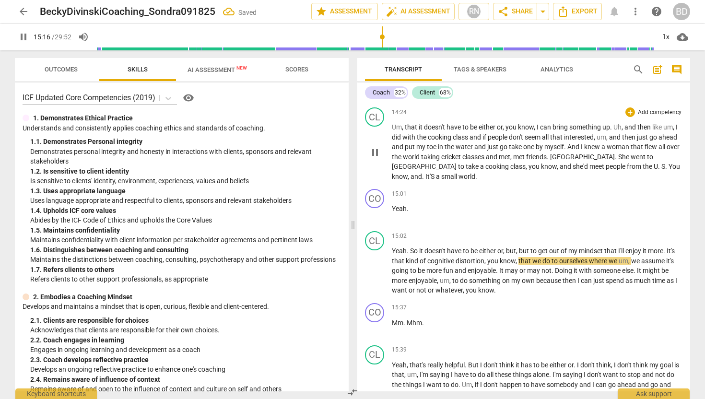
click at [436, 173] on span "It'S" at bounding box center [430, 177] width 11 height 8
type input "917"
click at [435, 173] on span "It's" at bounding box center [430, 177] width 10 height 8
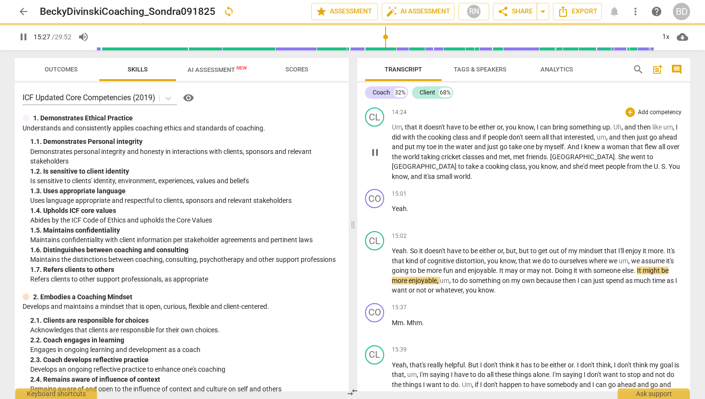
click at [669, 165] on span "You" at bounding box center [675, 167] width 12 height 8
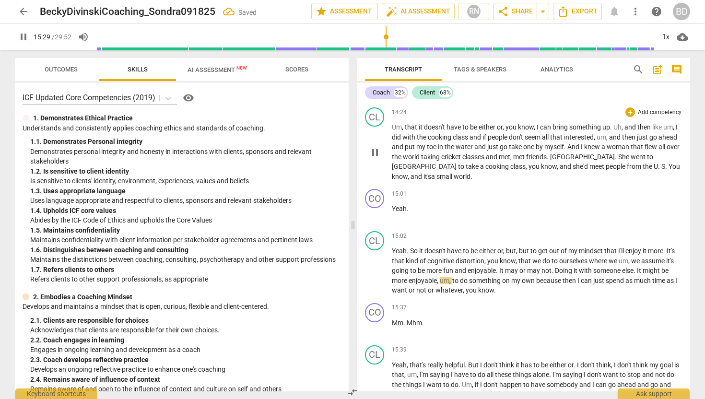
click at [669, 165] on span "You" at bounding box center [675, 167] width 12 height 8
click at [665, 166] on span "." at bounding box center [666, 167] width 3 height 8
click at [425, 173] on span "and i" at bounding box center [418, 177] width 14 height 8
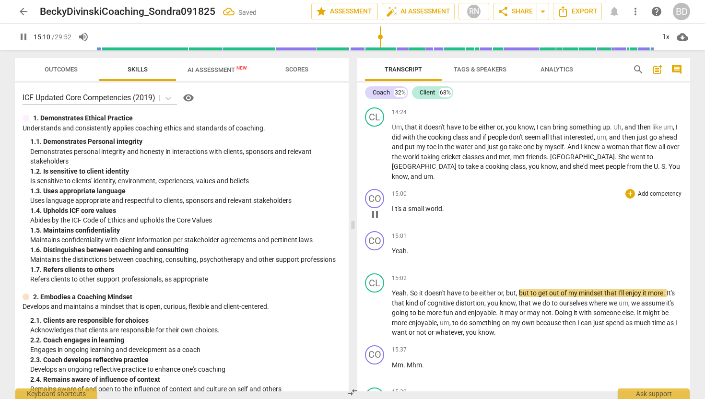
click at [395, 205] on span "t's" at bounding box center [399, 209] width 8 height 8
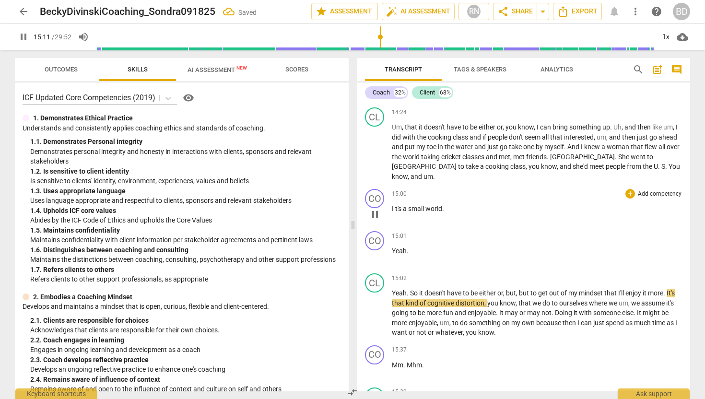
type input "911"
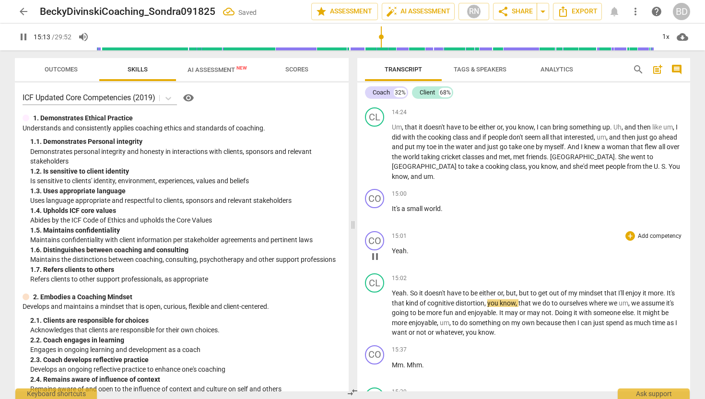
click at [392, 247] on span "Yeah" at bounding box center [399, 251] width 15 height 8
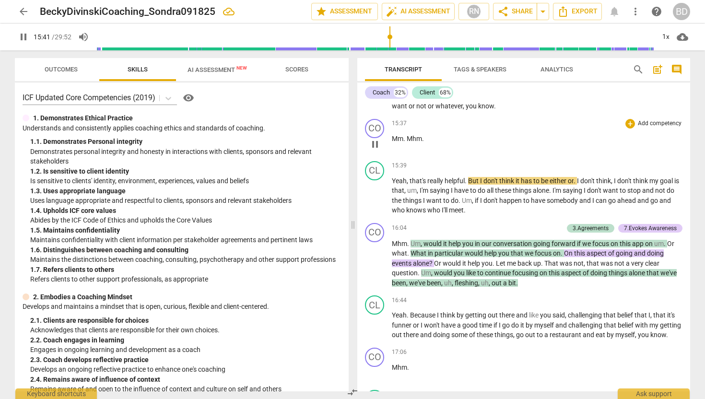
scroll to position [1848, 0]
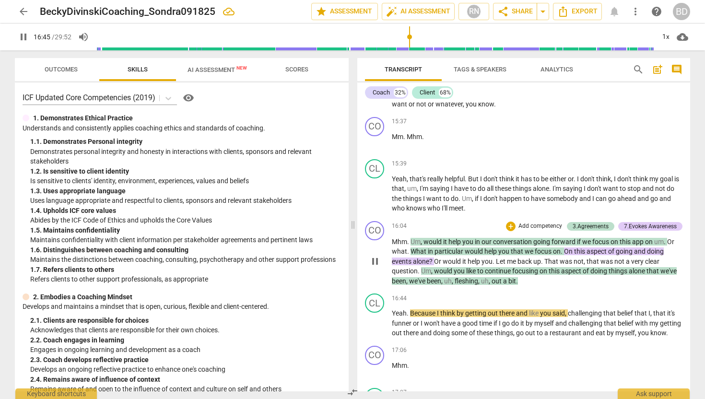
click at [519, 271] on p "Mhm . Um , would it help you in our conversation going forward if we focus on t…" at bounding box center [537, 261] width 291 height 49
type input "1006"
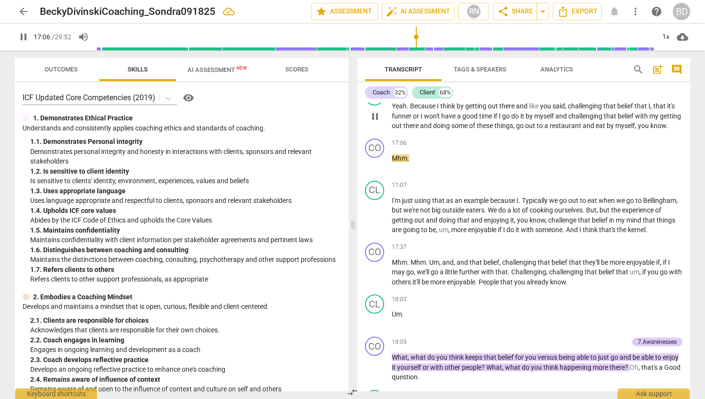
scroll to position [2060, 0]
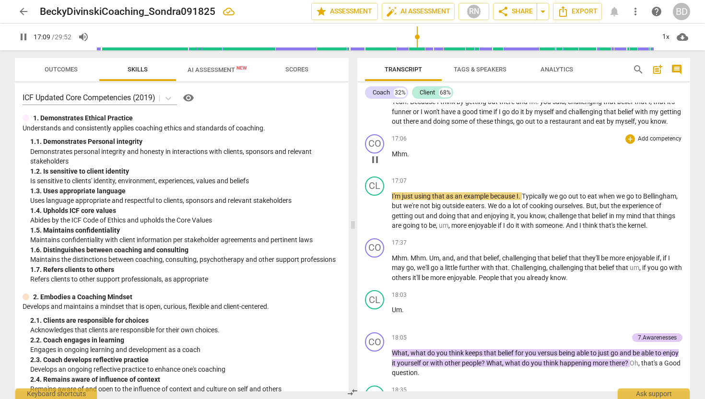
click at [411, 154] on p "Mhm ." at bounding box center [537, 154] width 291 height 10
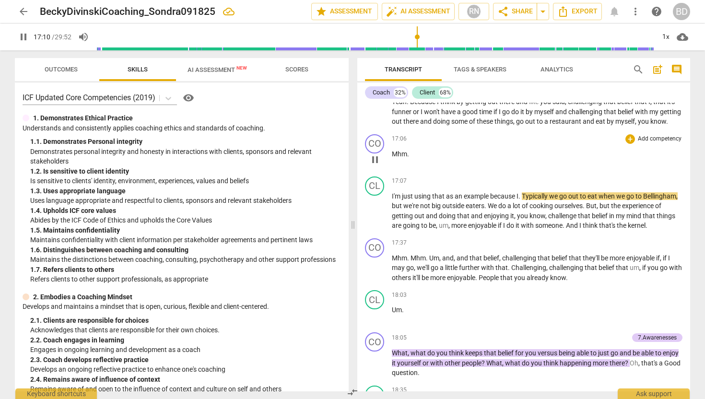
type input "1030"
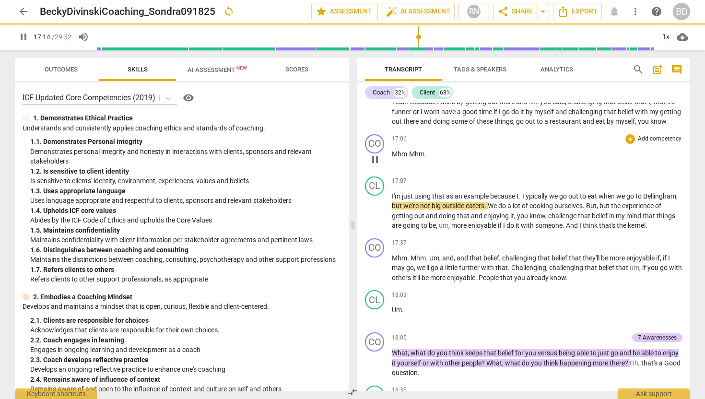
click at [410, 153] on span ".Mhm." at bounding box center [416, 154] width 19 height 8
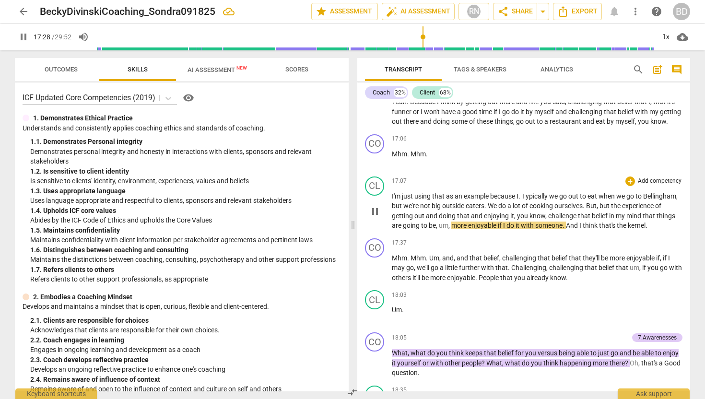
click at [529, 215] on span "you" at bounding box center [523, 216] width 12 height 8
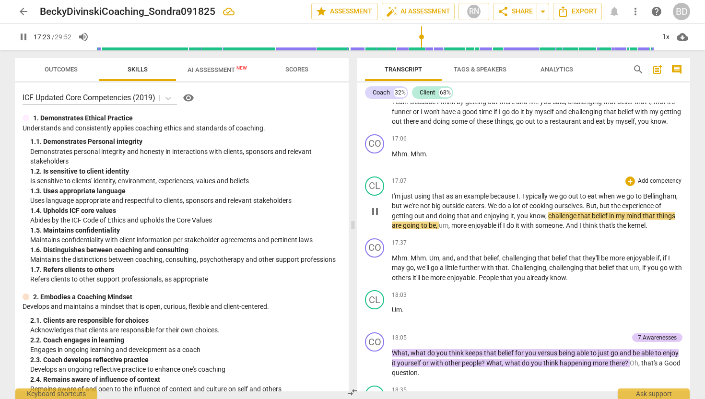
click at [578, 215] on span "challenge" at bounding box center [563, 216] width 30 height 8
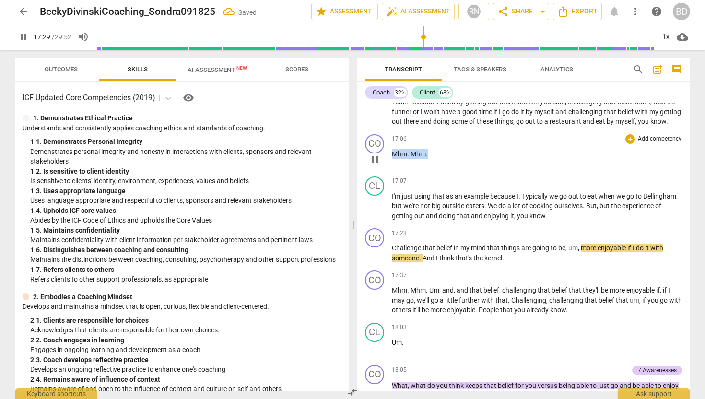
drag, startPoint x: 393, startPoint y: 153, endPoint x: 428, endPoint y: 155, distance: 35.5
click at [428, 155] on p "Mhm . Mhm ." at bounding box center [537, 154] width 291 height 10
copy p "Mhm . Mhm ."
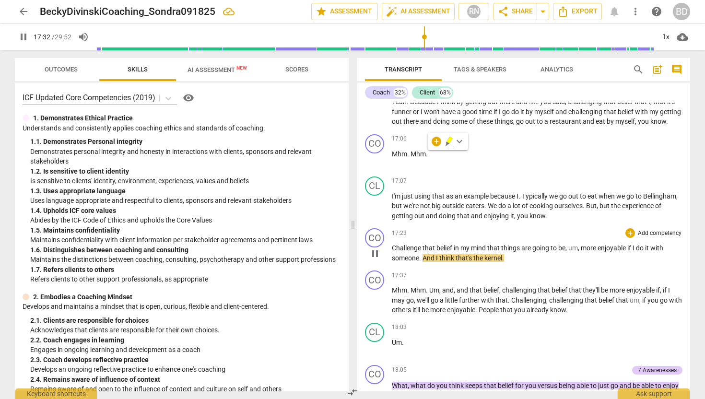
click at [393, 247] on span "Challenge" at bounding box center [407, 248] width 31 height 8
type input "1054"
paste p
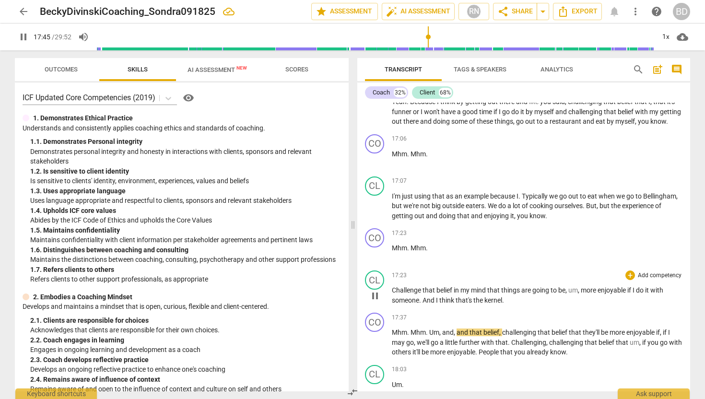
click at [392, 289] on span "Challenge" at bounding box center [407, 290] width 31 height 8
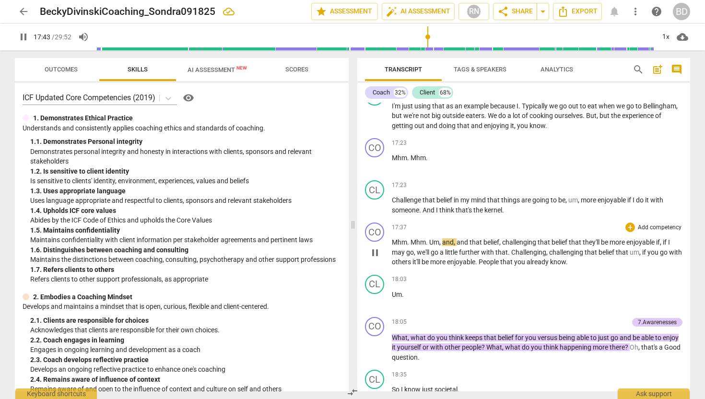
scroll to position [2152, 0]
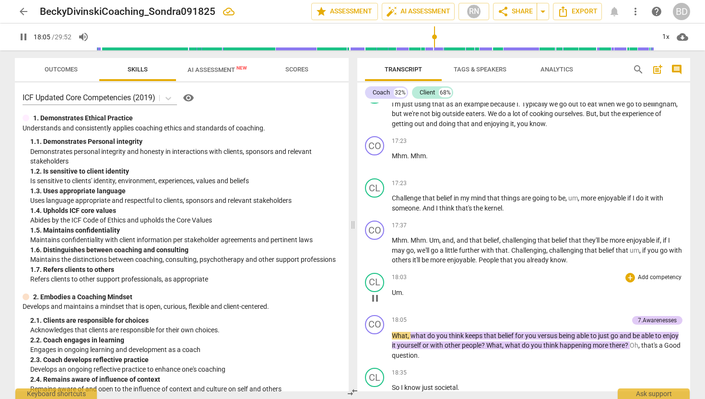
click at [392, 290] on span "Um" at bounding box center [397, 293] width 10 height 8
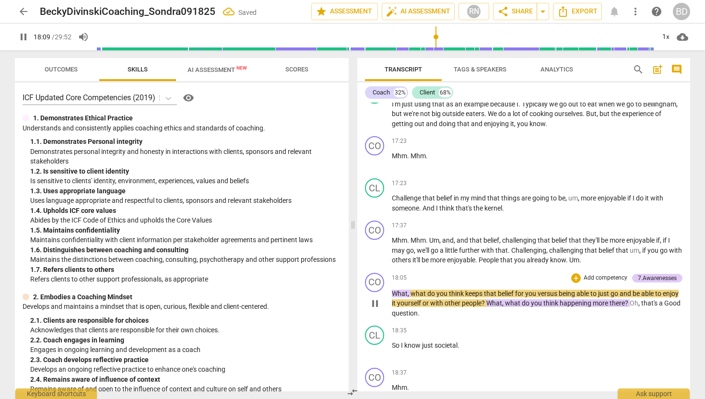
click at [393, 291] on span "What" at bounding box center [400, 294] width 16 height 8
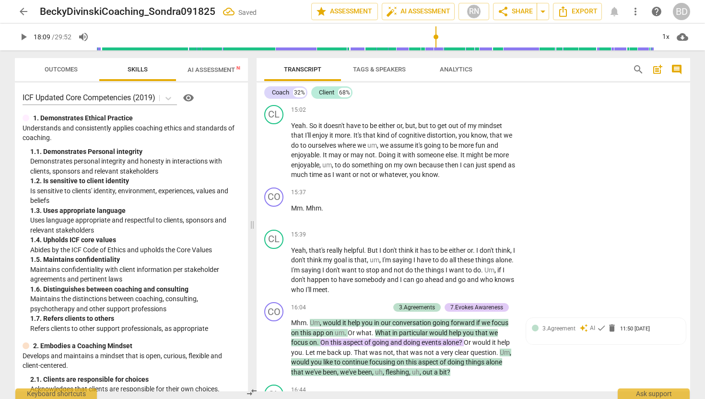
scroll to position [2803, 0]
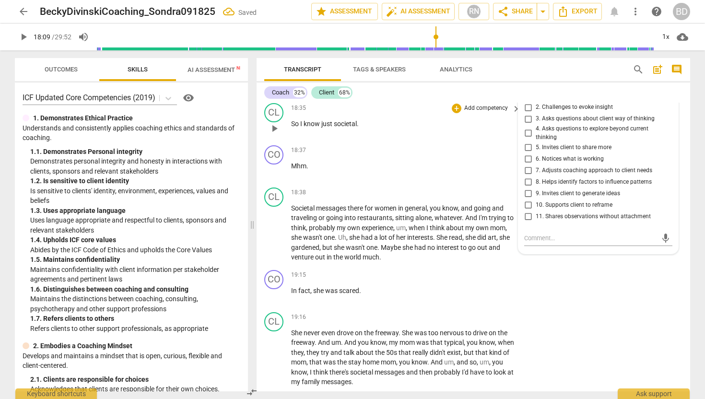
click at [480, 119] on p "So I know just societal ." at bounding box center [403, 124] width 224 height 10
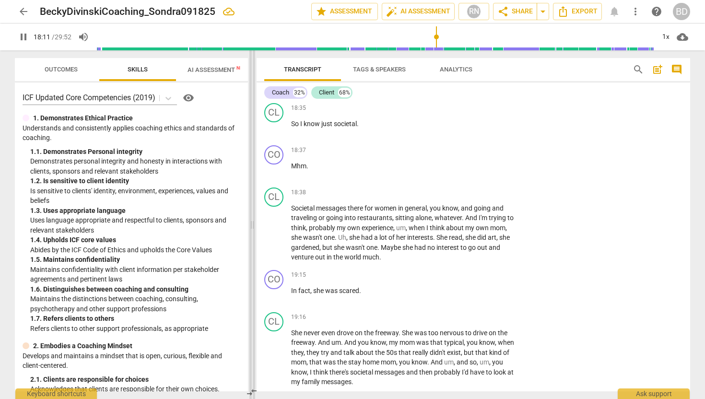
click at [251, 225] on span at bounding box center [252, 224] width 6 height 349
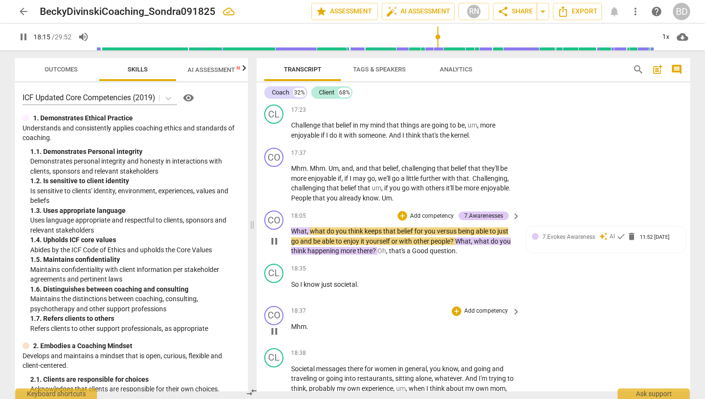
scroll to position [2633, 0]
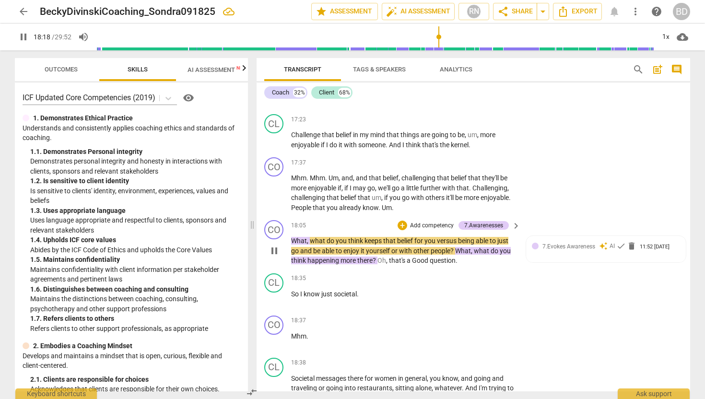
click at [291, 237] on span "What" at bounding box center [299, 241] width 16 height 8
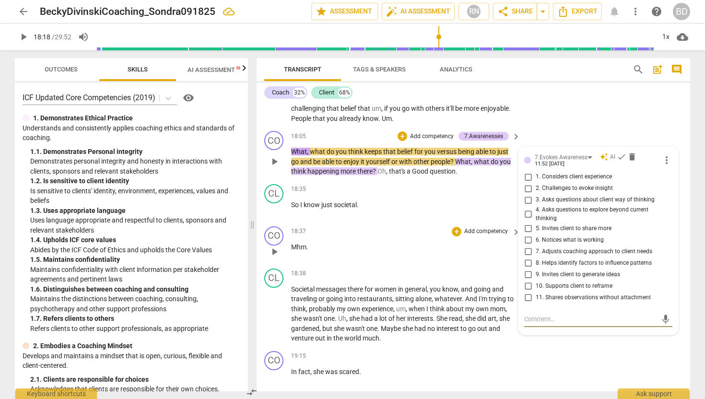
scroll to position [2707, 0]
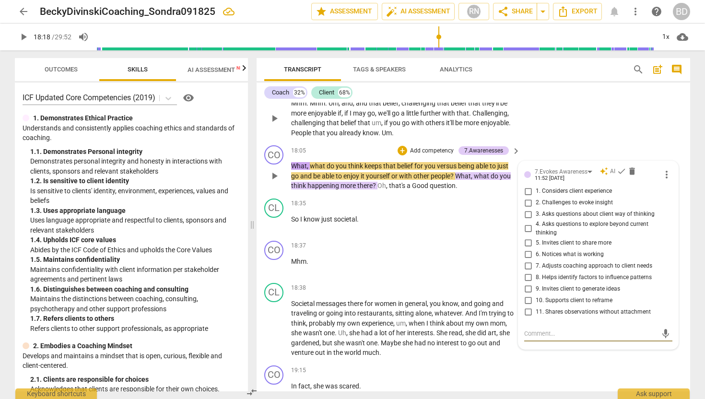
click at [353, 130] on div "CO play_arrow pause 17:37 + Add competency keyboard_arrow_right Mhm . Mhm . Um …" at bounding box center [474, 110] width 434 height 63
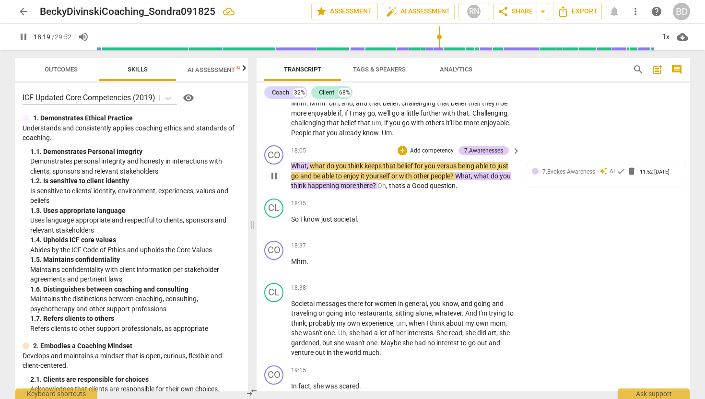
click at [292, 162] on span "What" at bounding box center [299, 166] width 16 height 8
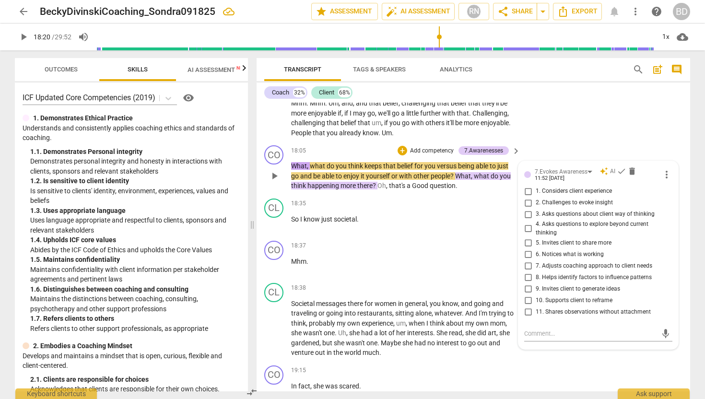
click at [291, 162] on span "What" at bounding box center [299, 166] width 16 height 8
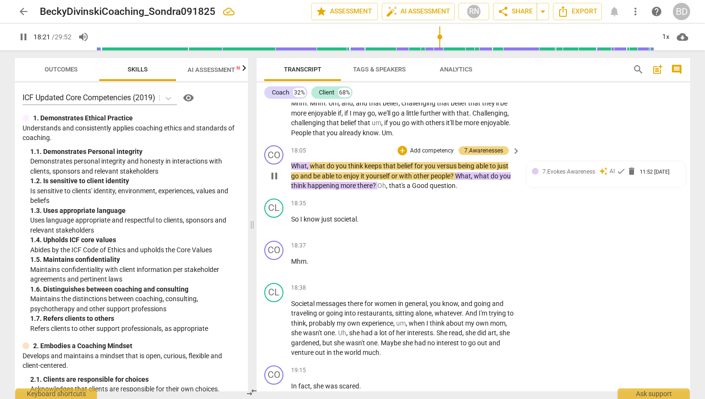
scroll to position [2684, 0]
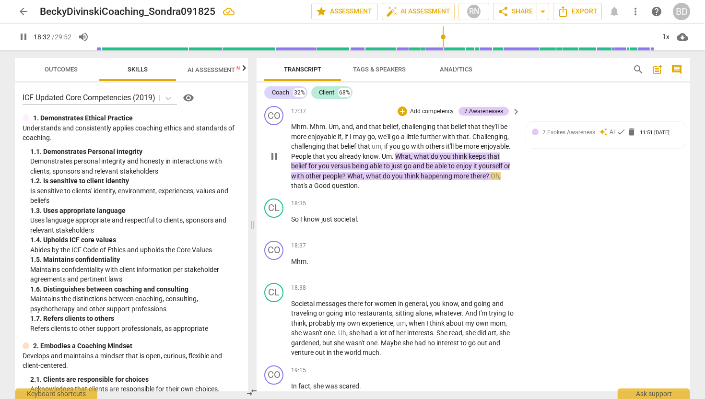
click at [491, 172] on span "Oh" at bounding box center [495, 176] width 9 height 8
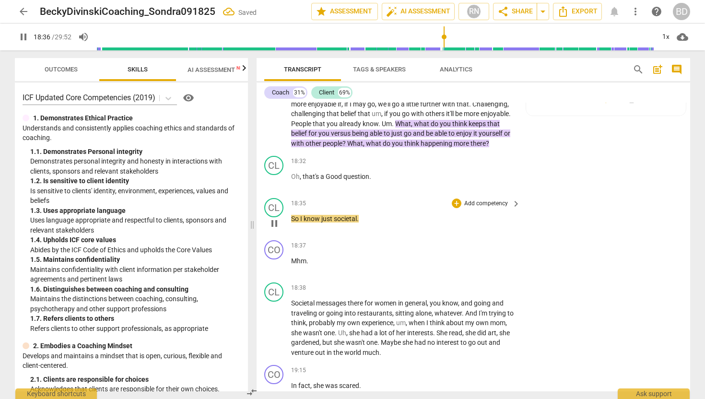
click at [291, 217] on div "play_arrow pause" at bounding box center [279, 223] width 24 height 12
click at [292, 215] on span "So" at bounding box center [295, 219] width 9 height 8
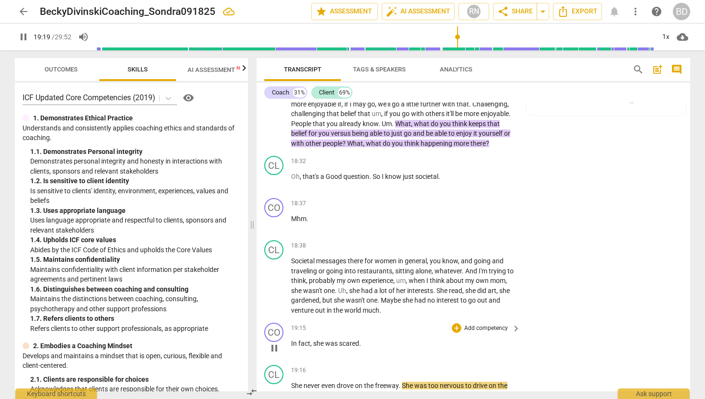
click at [291, 340] on span "In" at bounding box center [294, 344] width 7 height 8
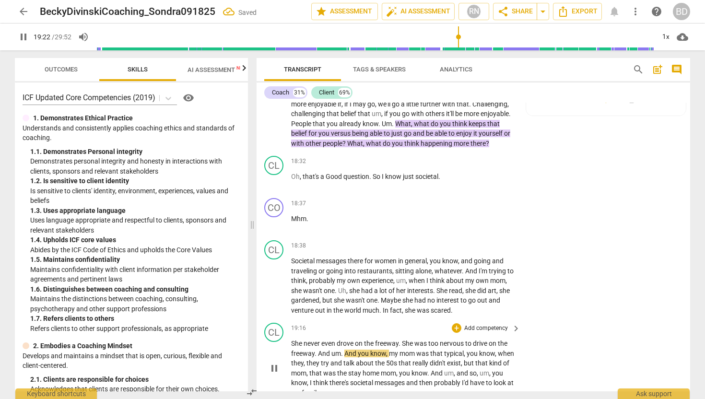
click at [292, 340] on span "She" at bounding box center [297, 344] width 12 height 8
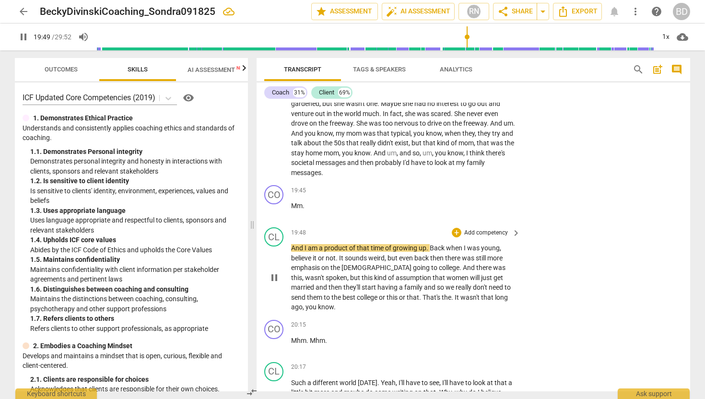
scroll to position [2916, 0]
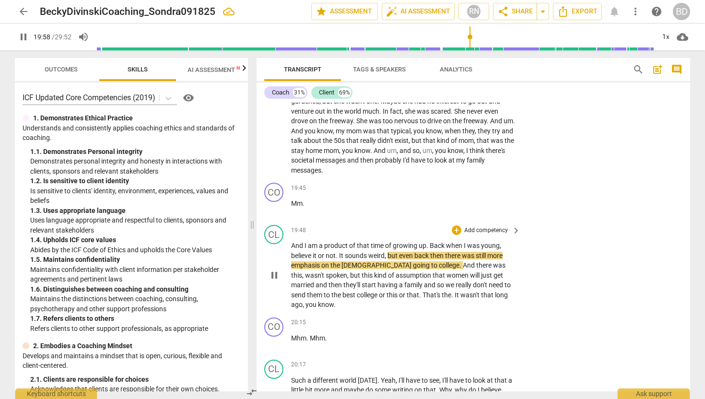
click at [341, 252] on span "It" at bounding box center [342, 256] width 6 height 8
type input "1200"
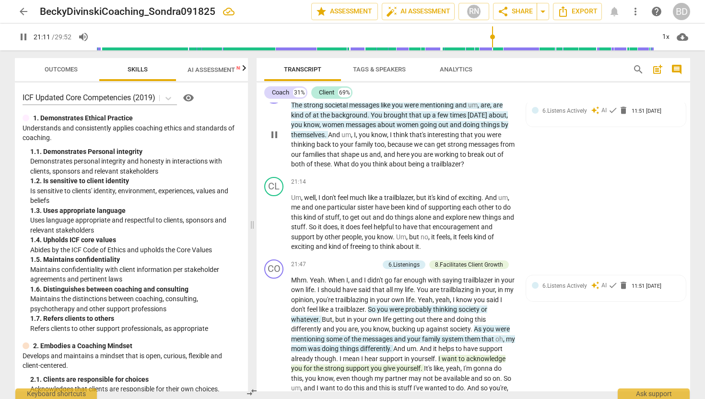
scroll to position [3244, 0]
click at [274, 363] on span "pause" at bounding box center [275, 369] width 12 height 12
type input "1309"
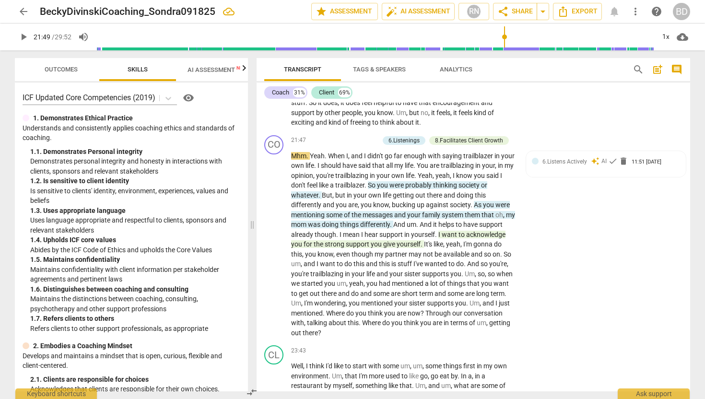
scroll to position [3367, 0]
